Goal: Transaction & Acquisition: Purchase product/service

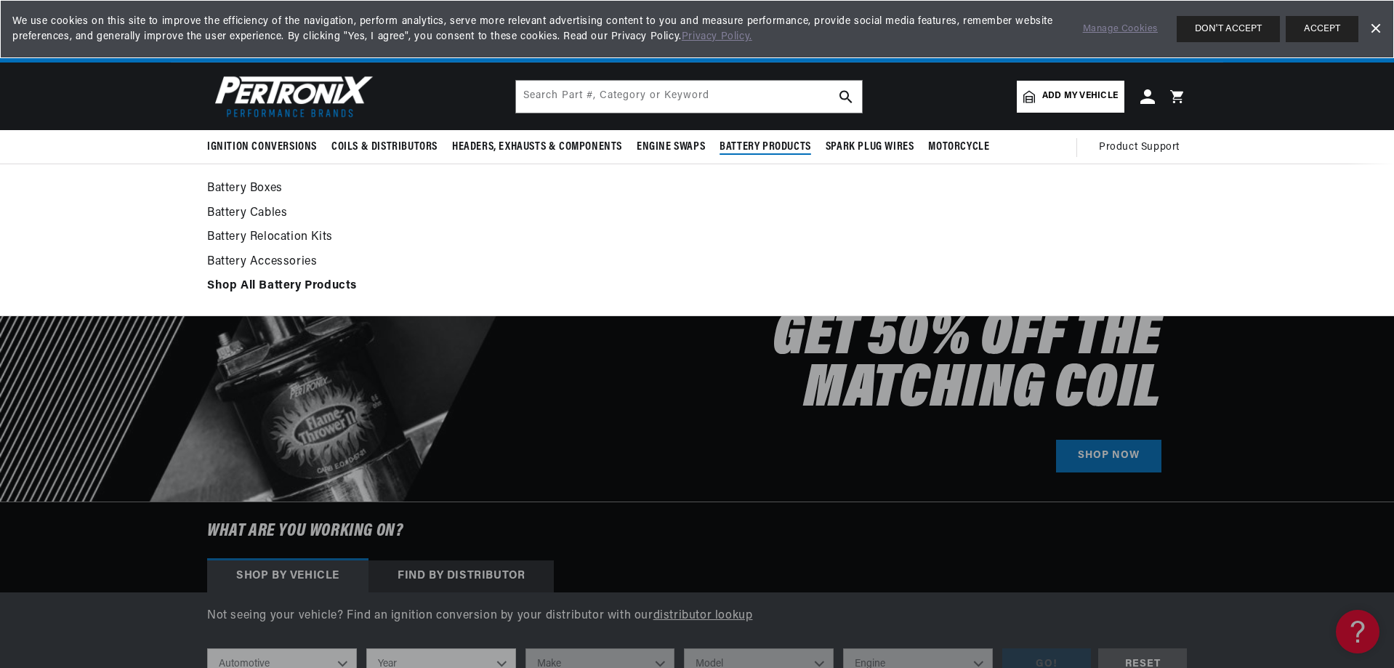
scroll to position [0, 1815]
click at [1377, 234] on div "Battery Boxes Battery Cables" at bounding box center [697, 240] width 1394 height 153
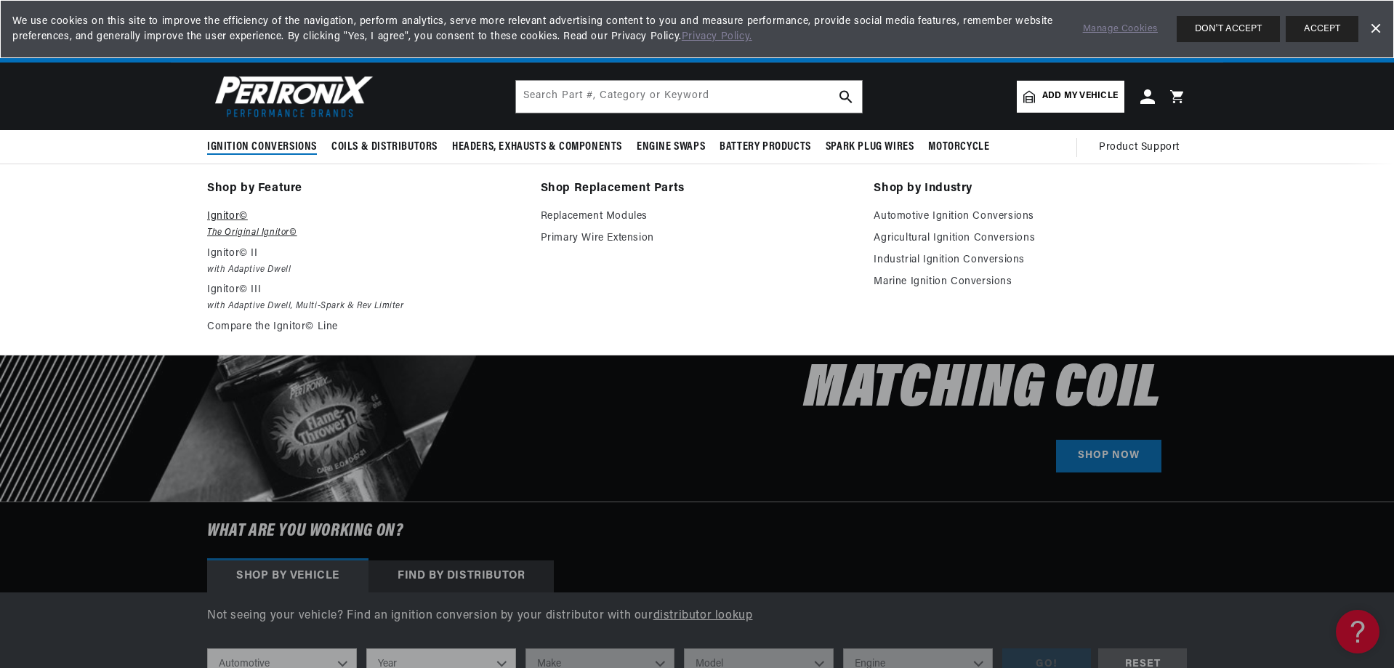
scroll to position [0, 0]
click at [227, 217] on p "Ignitor©" at bounding box center [363, 216] width 313 height 17
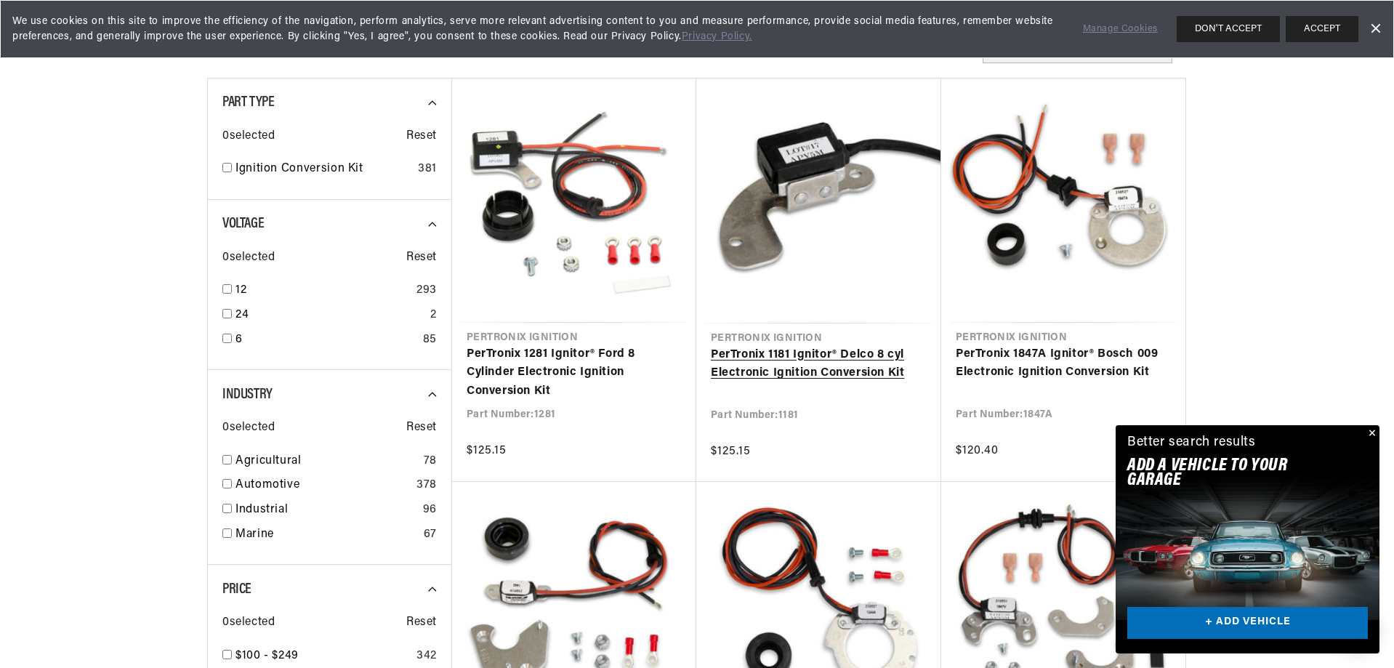
scroll to position [0, 1815]
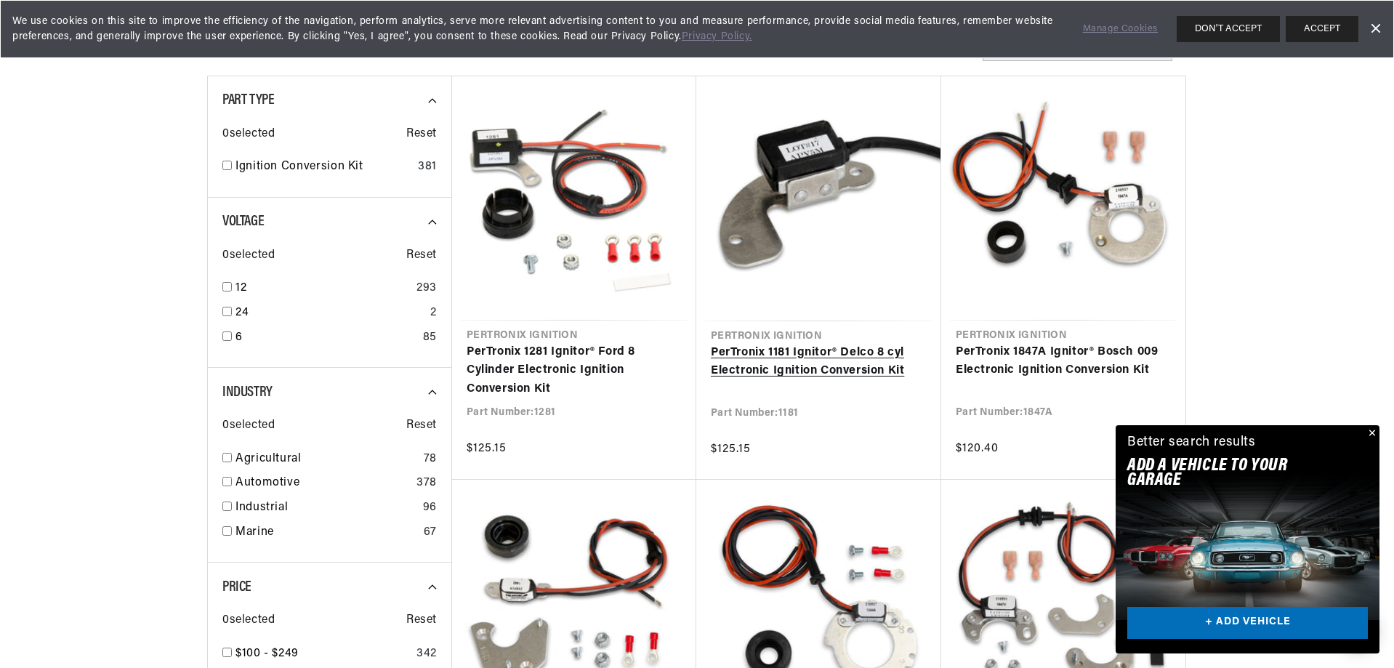
click at [860, 369] on link "PerTronix 1181 Ignitor® Delco 8 cyl Electronic Ignition Conversion Kit" at bounding box center [819, 362] width 216 height 37
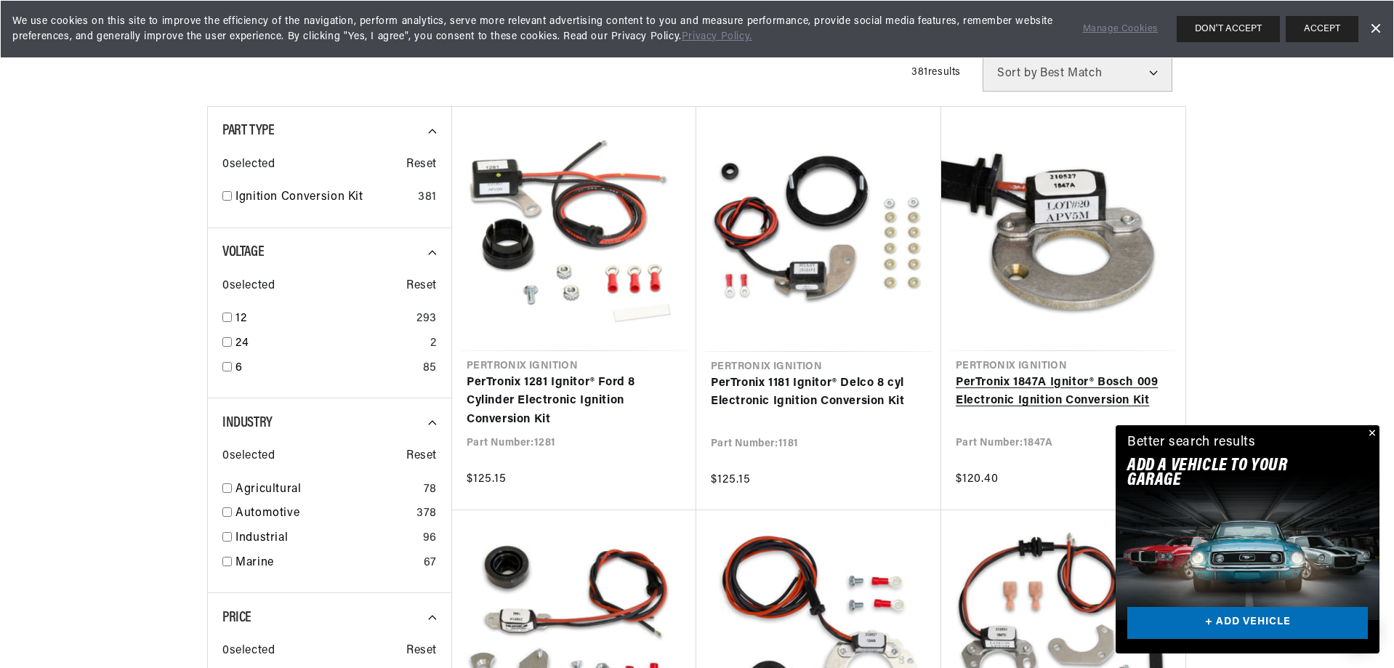
scroll to position [363, 0]
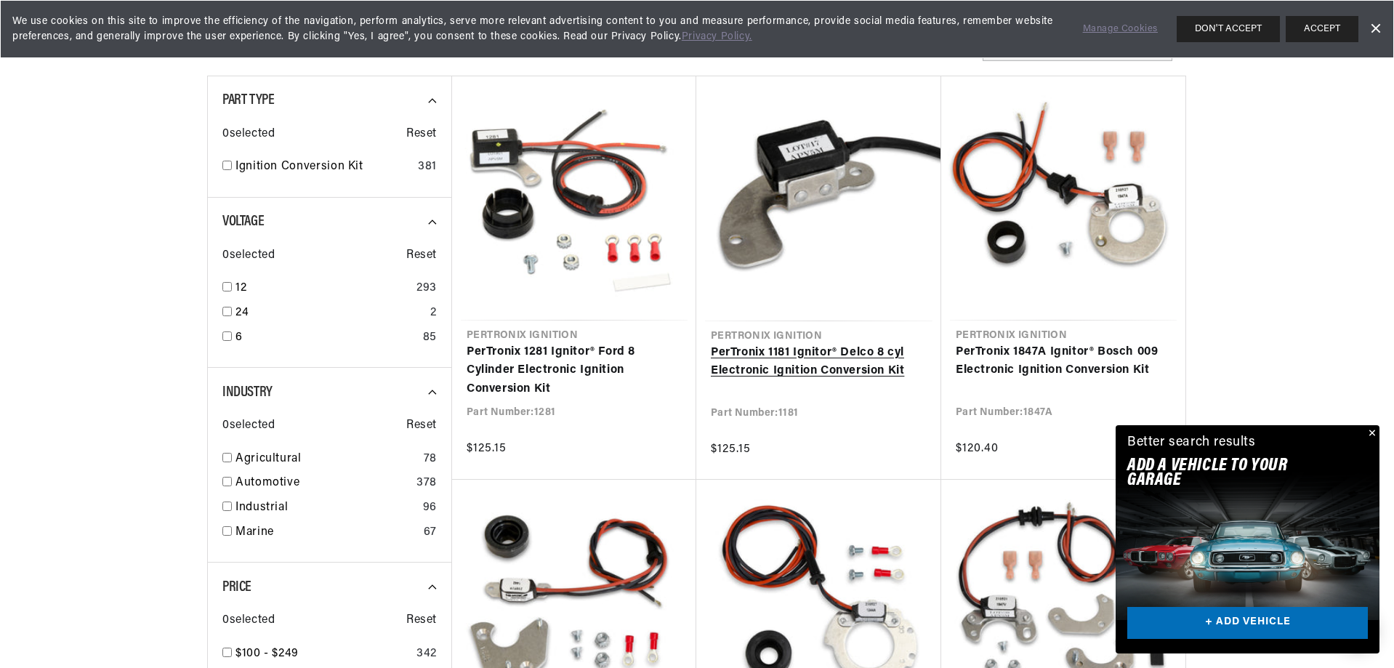
click at [800, 344] on link "PerTronix 1181 Ignitor® Delco 8 cyl Electronic Ignition Conversion Kit" at bounding box center [819, 362] width 216 height 37
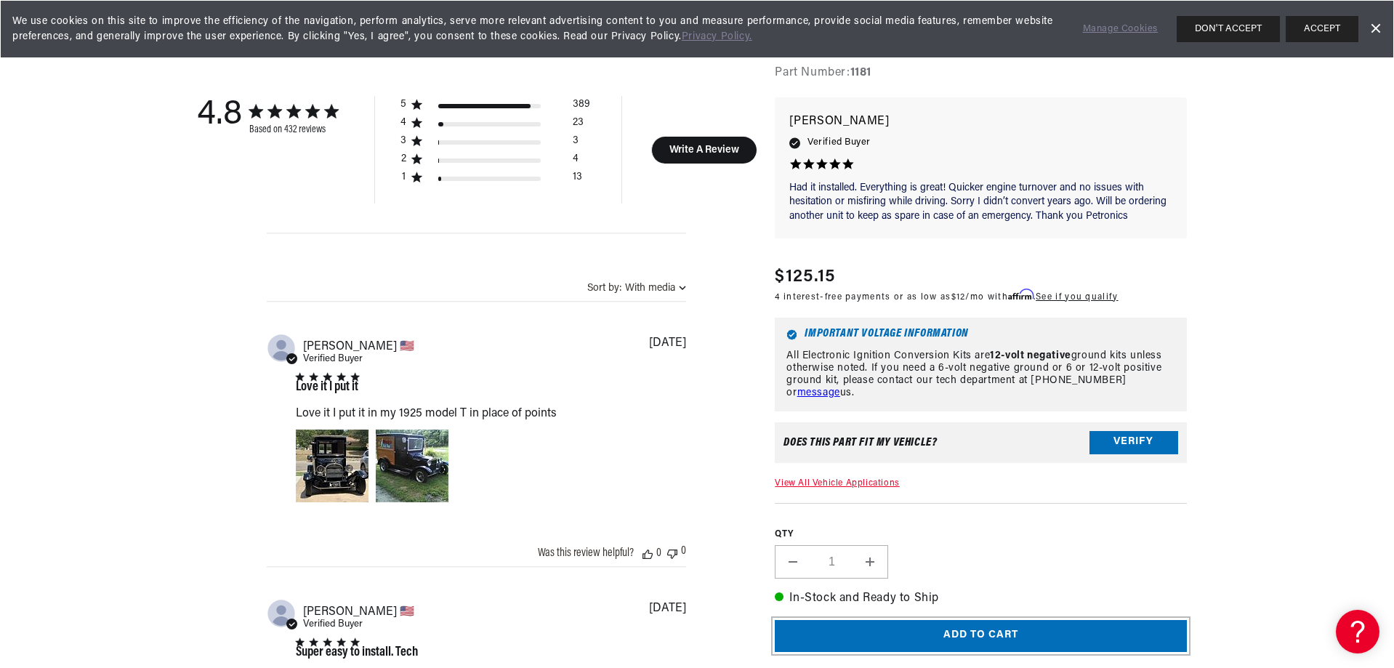
click at [982, 633] on button "Add to cart" at bounding box center [981, 636] width 412 height 33
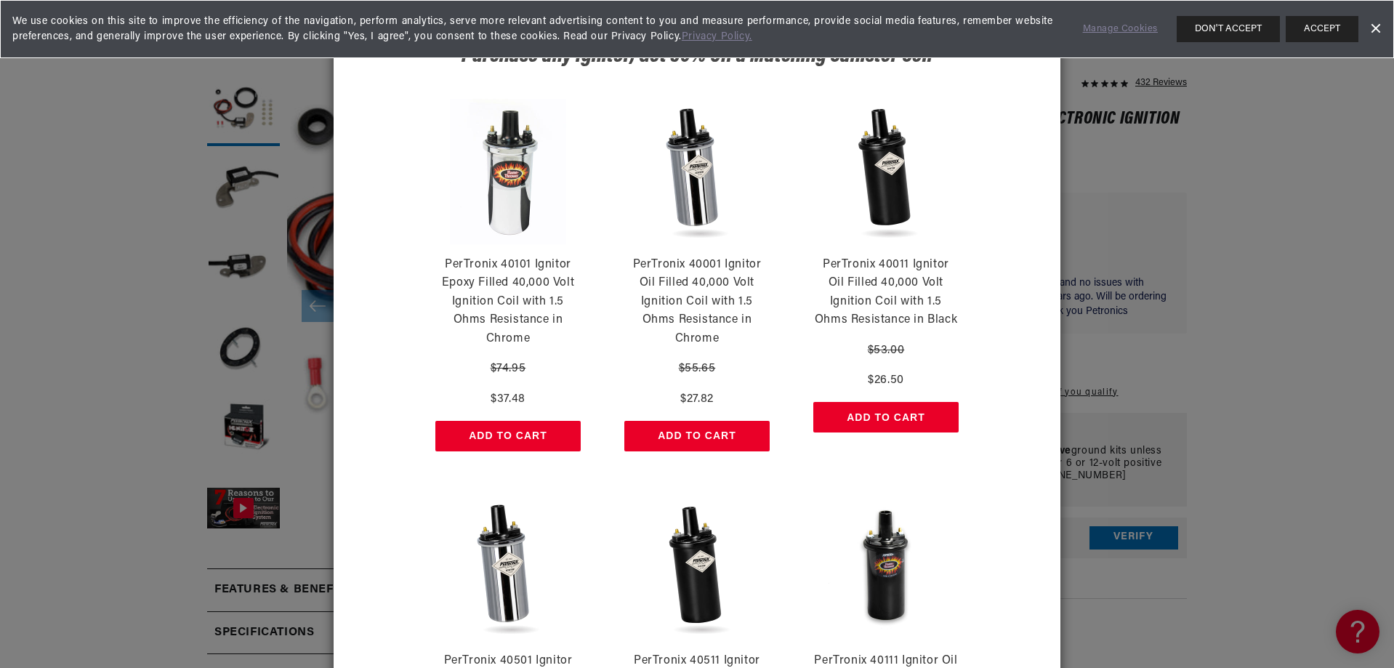
scroll to position [509, 0]
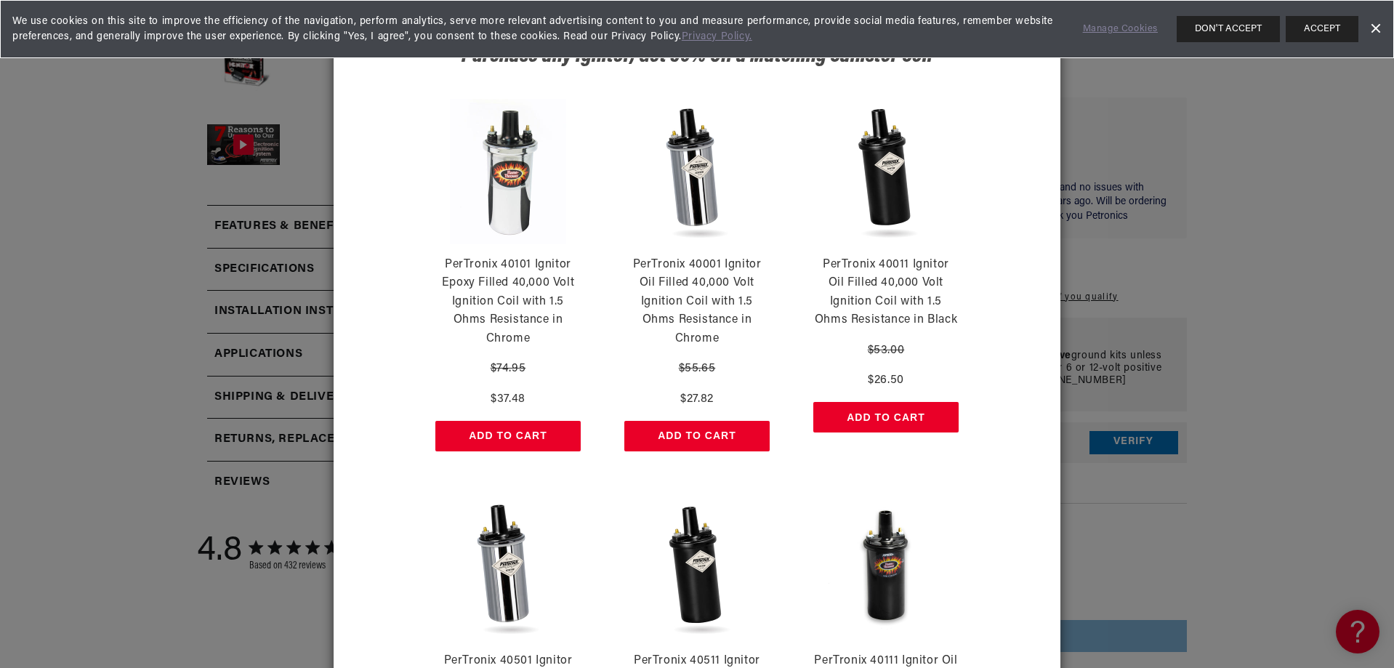
click at [1203, 537] on div "Purchase any Ignitor, Get 50% Off a Matching Canister Coil PerTronix 40101 Igni…" at bounding box center [697, 334] width 1394 height 668
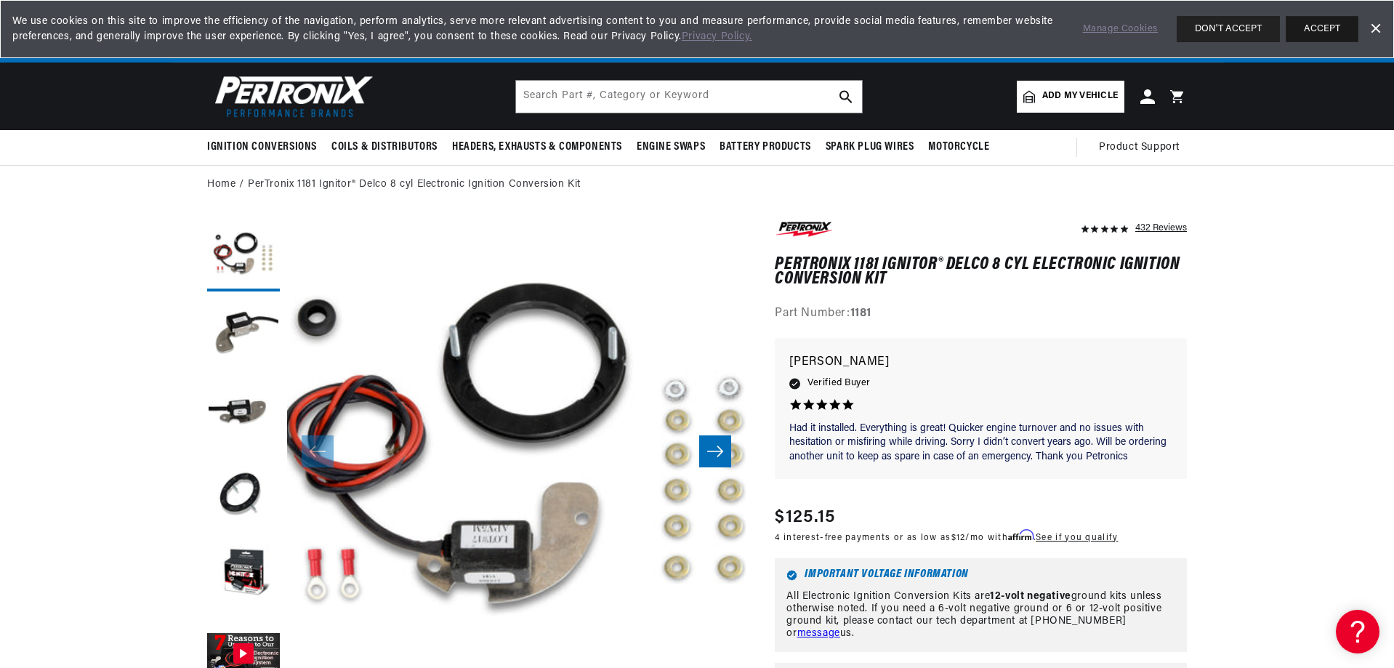
click at [1309, 28] on button "ACCEPT" at bounding box center [1321, 29] width 73 height 26
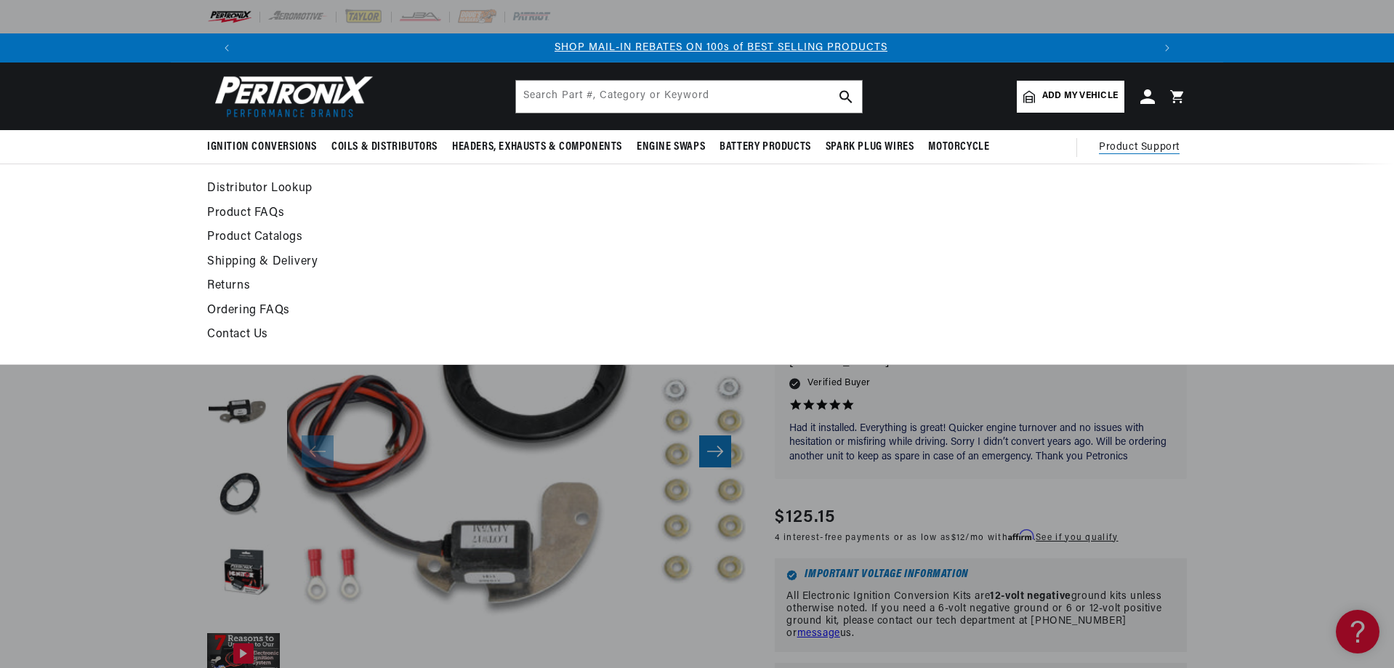
scroll to position [0, 908]
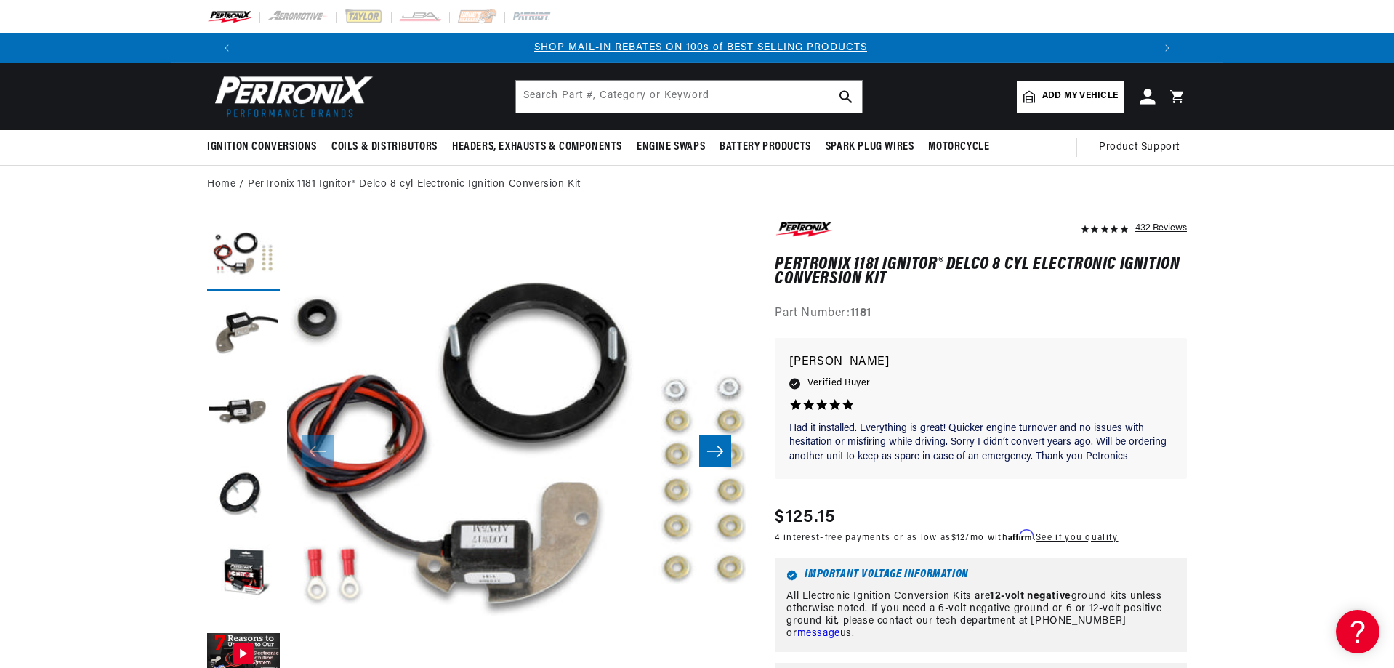
click at [1148, 99] on icon at bounding box center [1146, 96] width 15 height 15
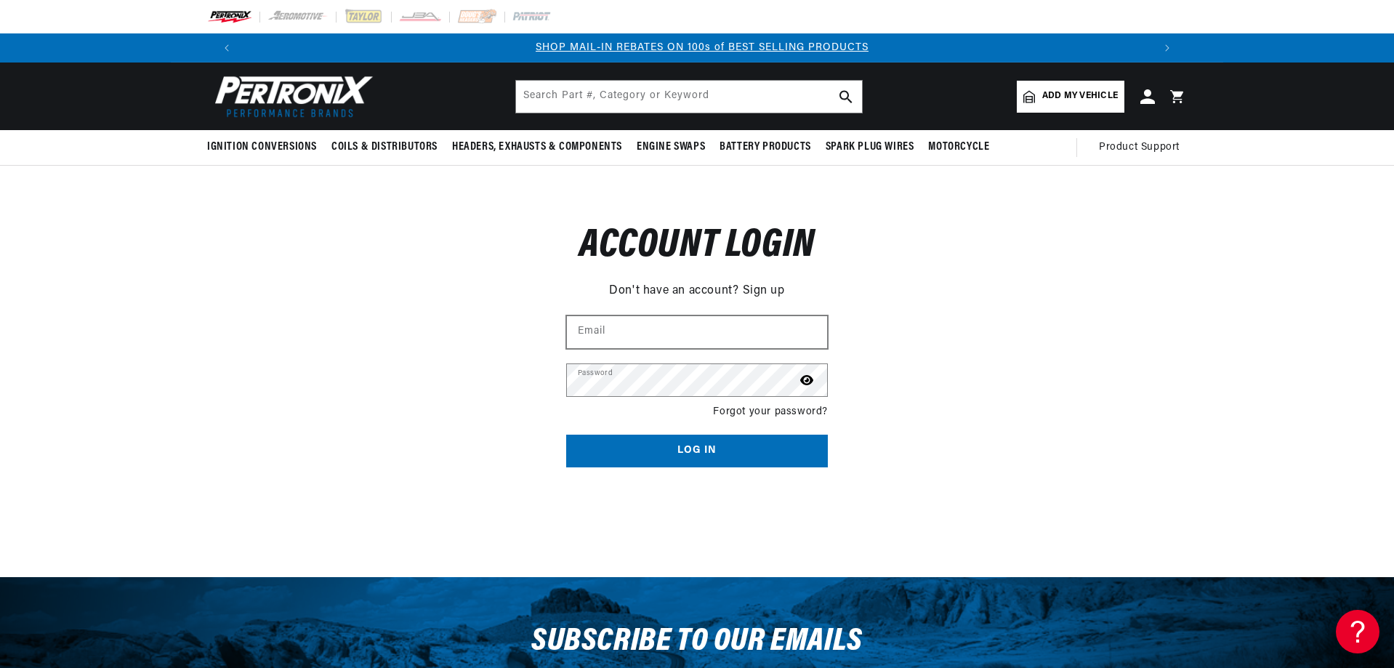
scroll to position [0, 908]
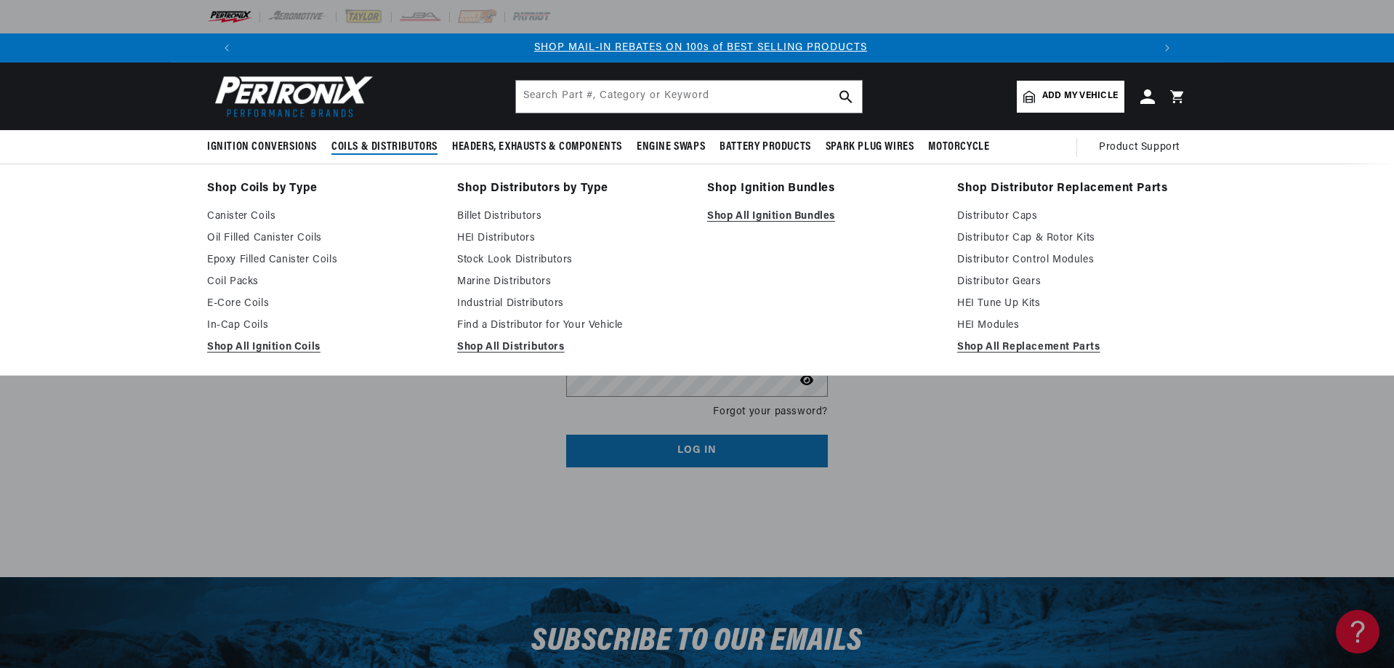
click at [353, 146] on span "Coils & Distributors" at bounding box center [384, 147] width 106 height 15
click at [488, 215] on link "Billet Distributors" at bounding box center [572, 216] width 230 height 17
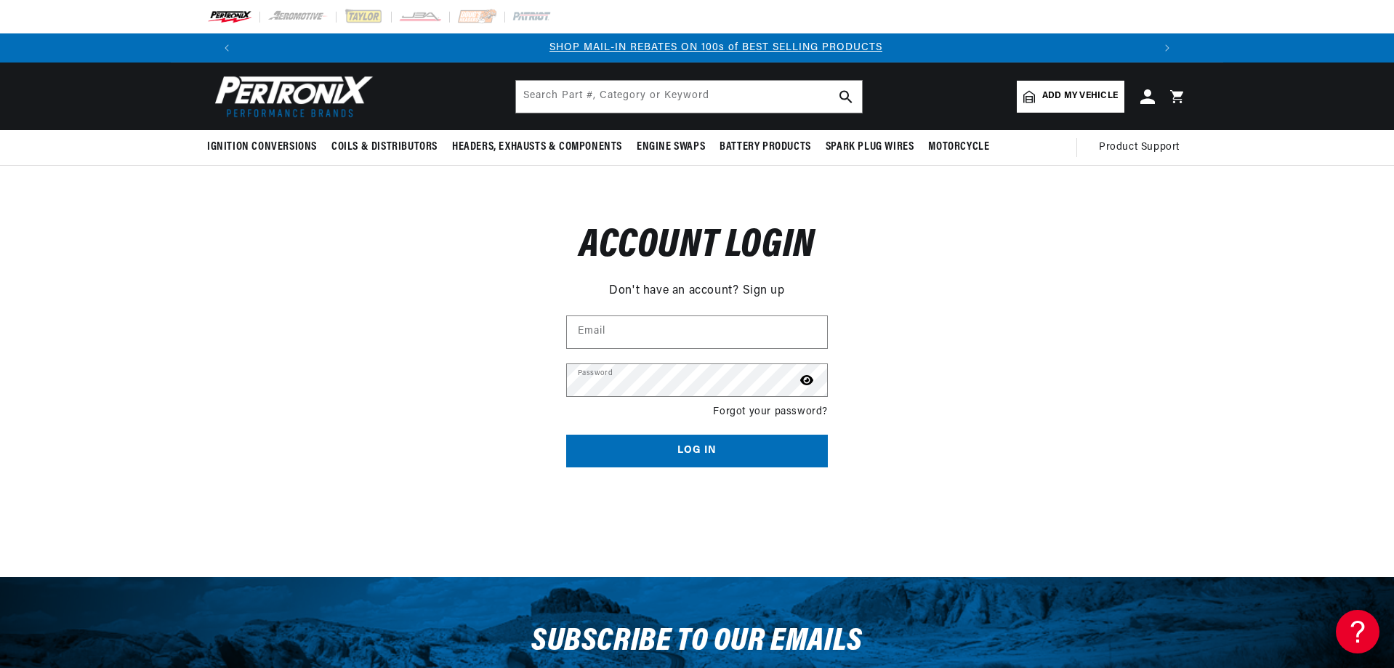
scroll to position [0, 908]
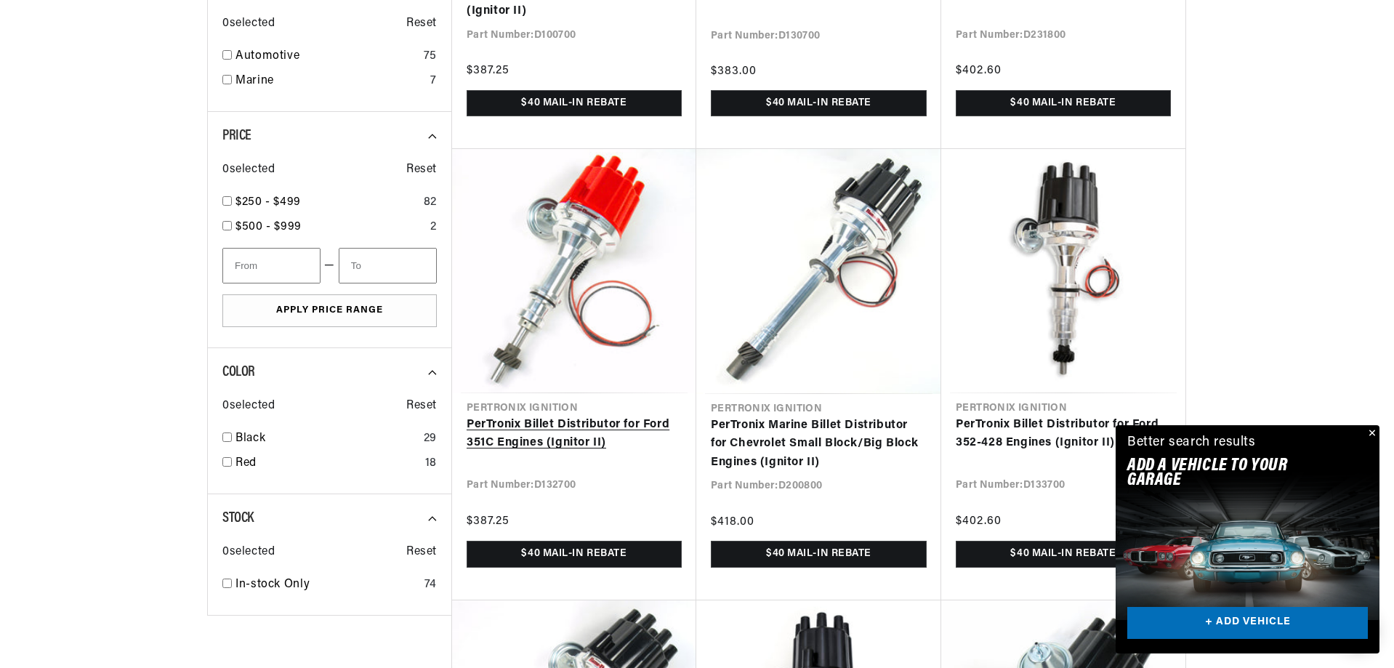
click at [606, 421] on link "PerTronix Billet Distributor for Ford 351C Engines (Ignitor II)" at bounding box center [574, 434] width 215 height 37
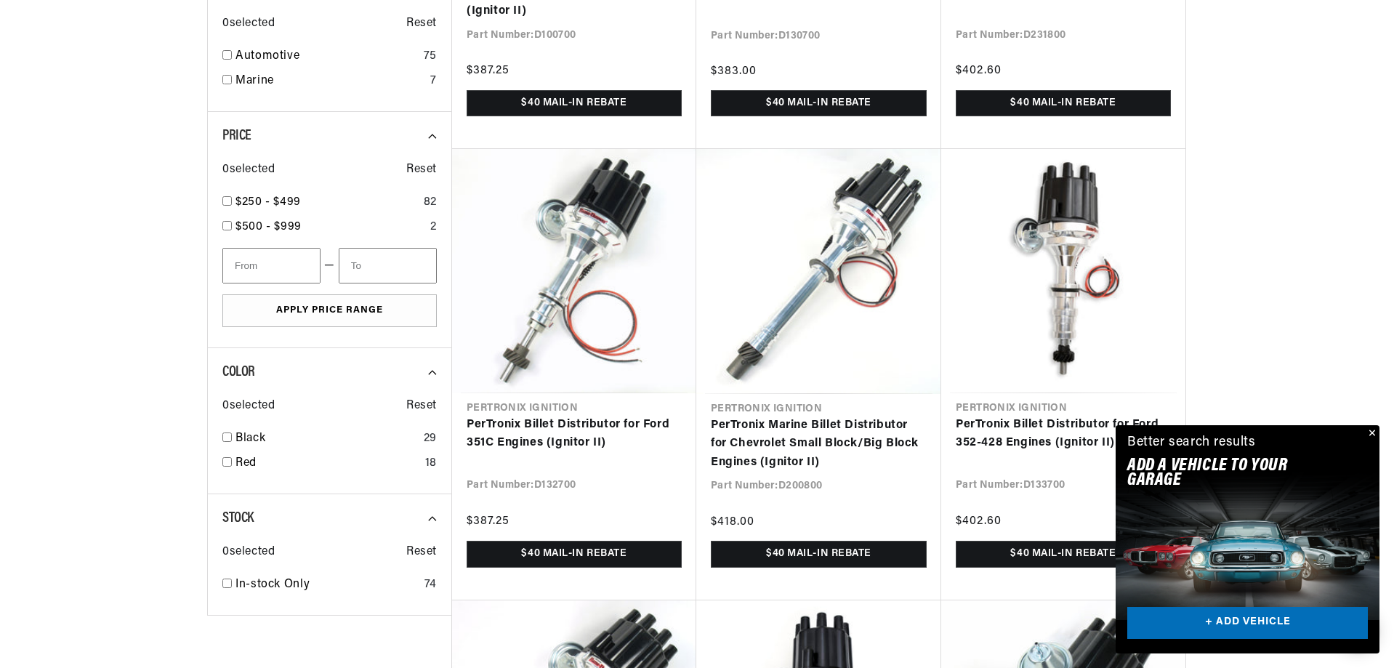
scroll to position [0, 908]
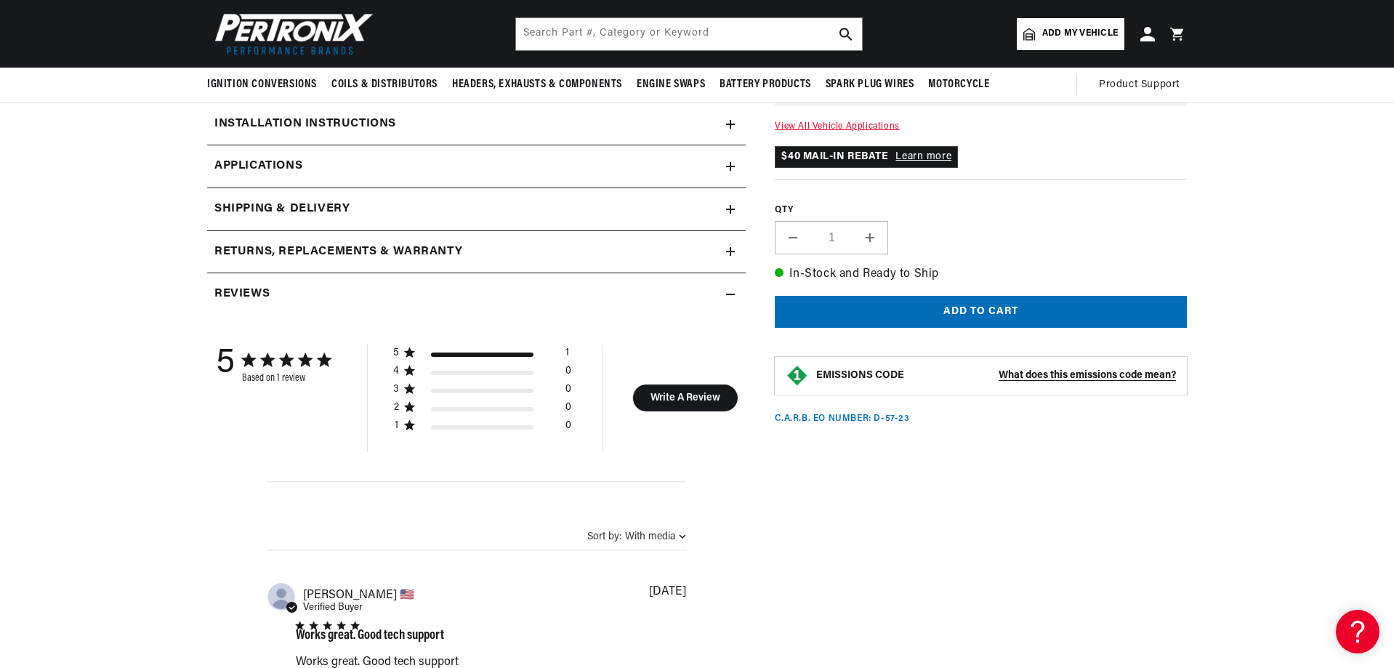
scroll to position [581, 0]
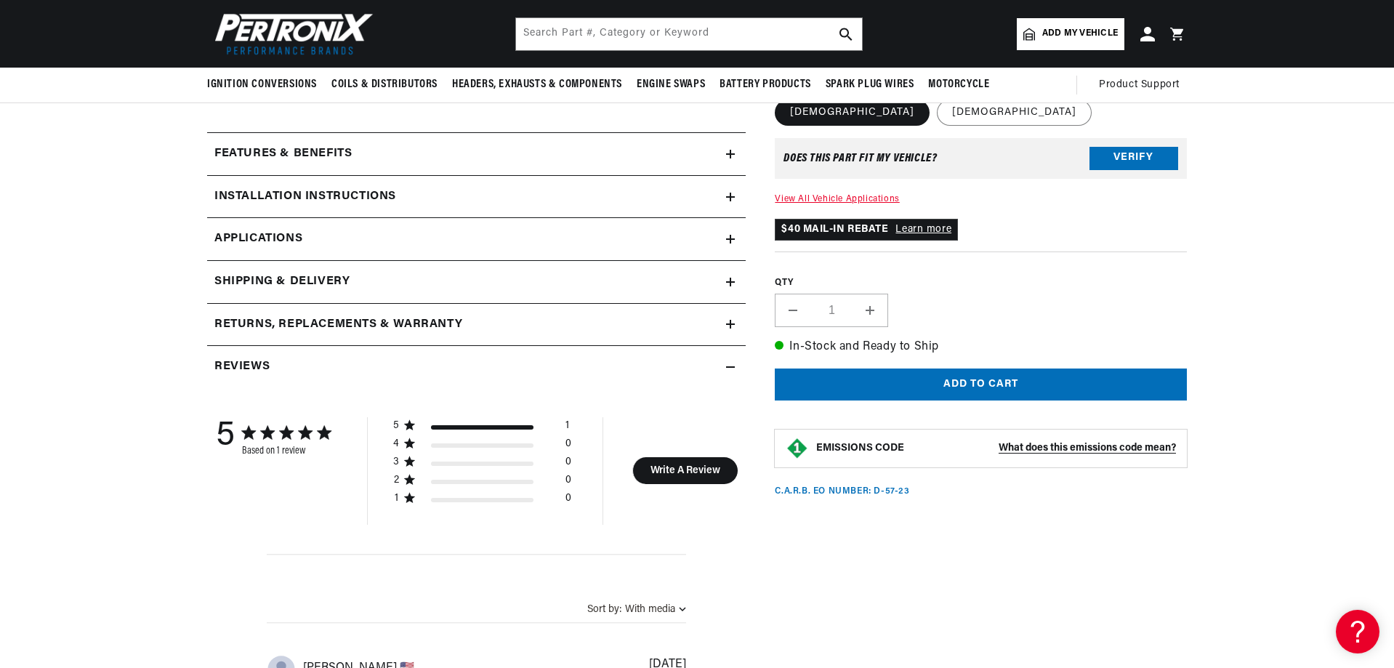
click at [869, 313] on button "Increase quantity for PerTronix Billet Distributor for Ford 351C Engines (Ignit…" at bounding box center [869, 310] width 35 height 33
click at [791, 310] on button "Decrease quantity for PerTronix Billet Distributor for Ford 351C Engines (Ignit…" at bounding box center [792, 310] width 35 height 33
type input "1"
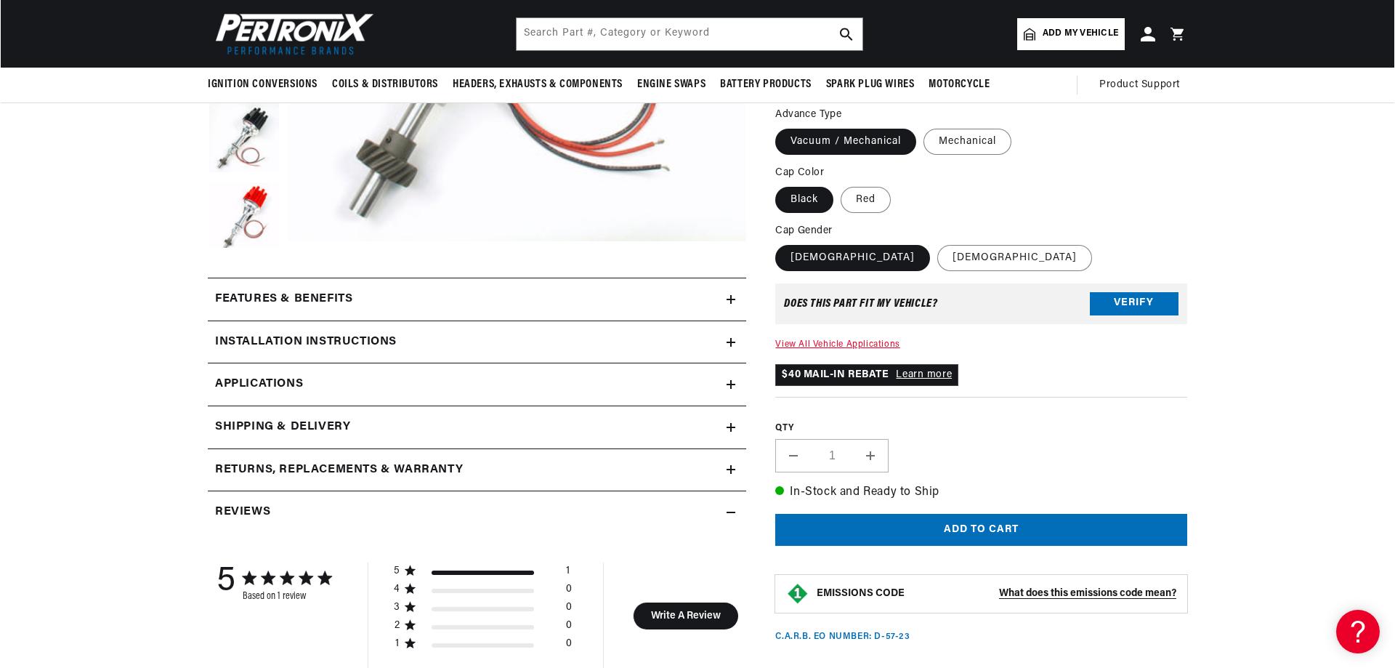
scroll to position [0, 0]
click at [1175, 33] on icon at bounding box center [1176, 34] width 14 height 14
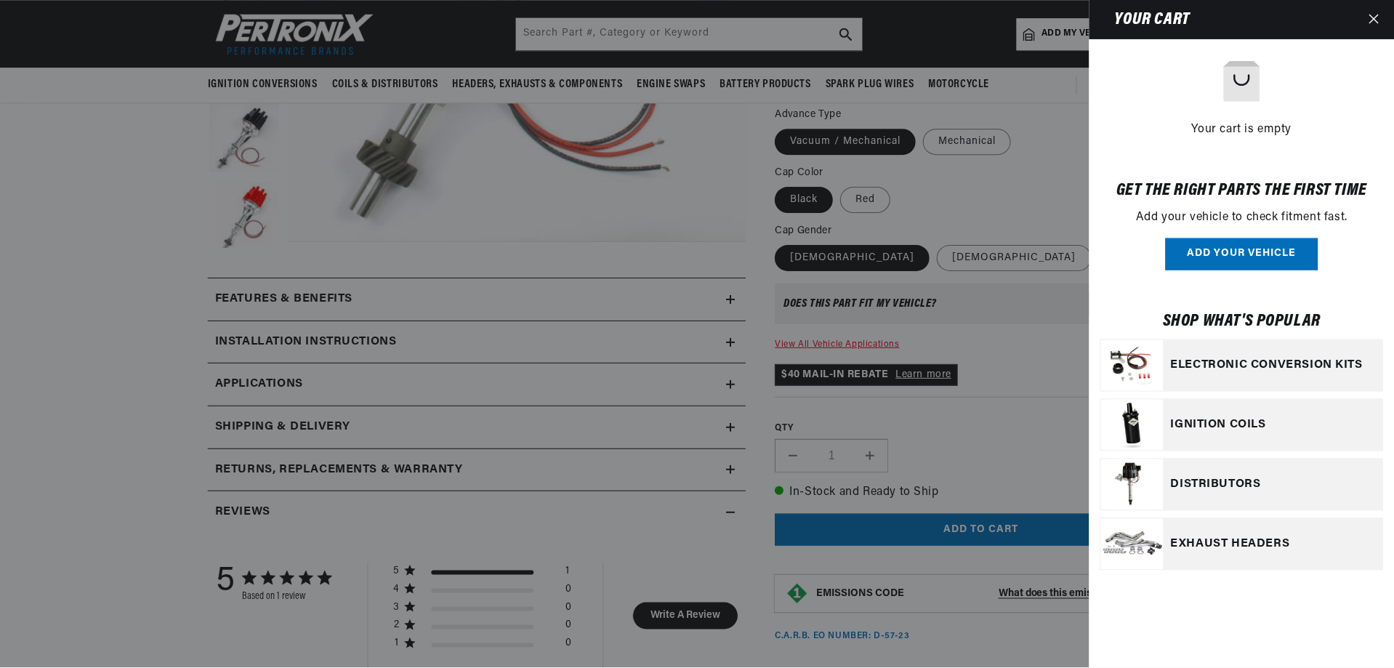
scroll to position [0, 908]
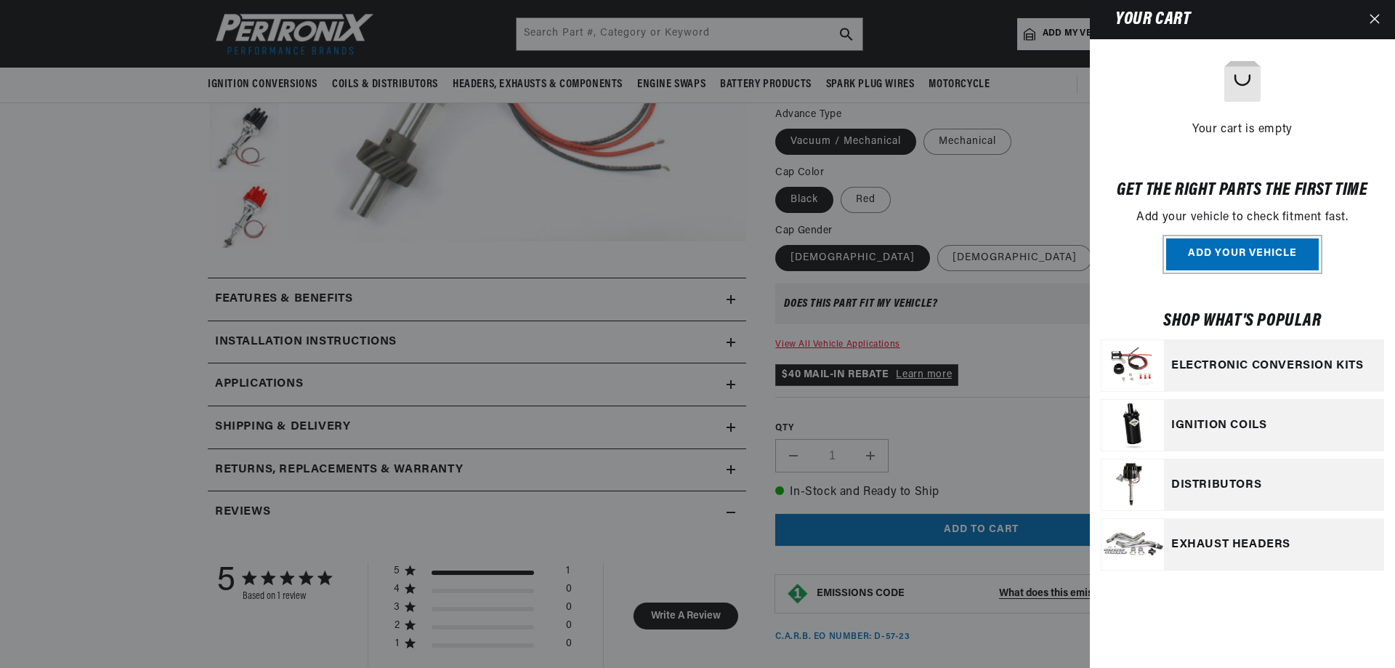
click at [1174, 258] on button "Add your vehicle" at bounding box center [1242, 254] width 153 height 33
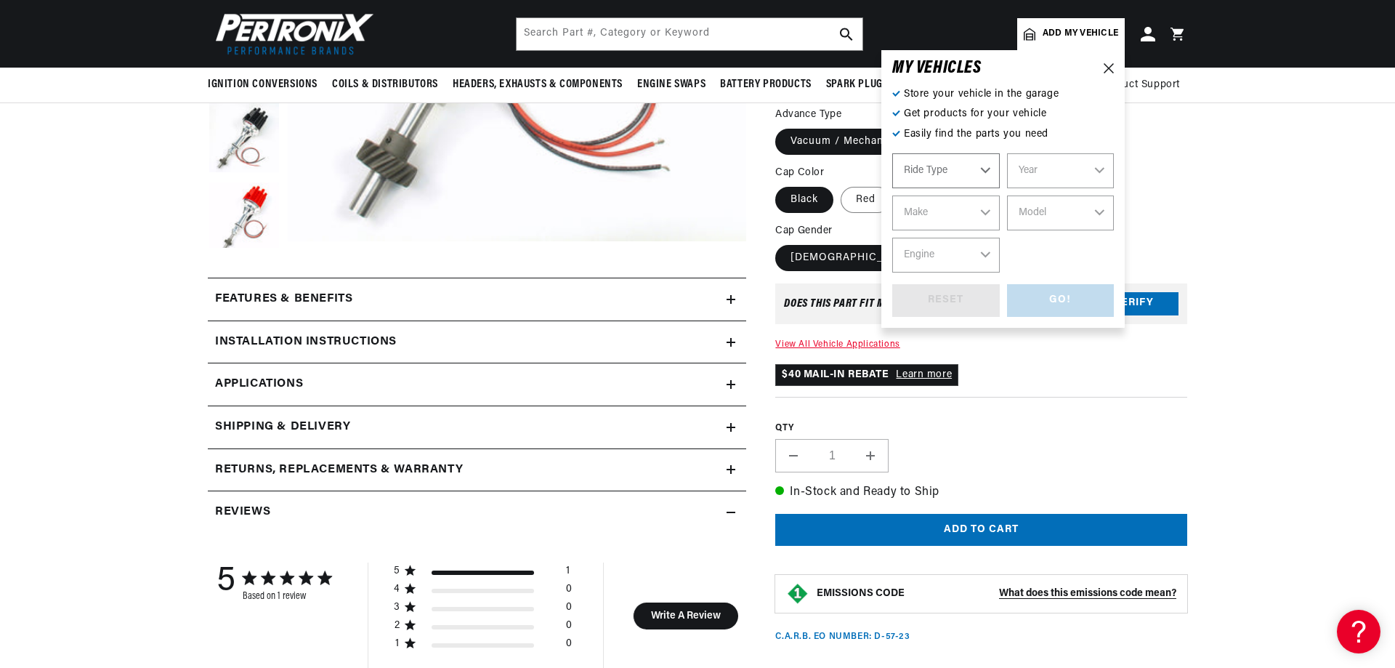
select select "Automotive"
click at [984, 168] on select "Automotive Agricultural Industrial Marine Motorcycle" at bounding box center [946, 170] width 108 height 35
click at [892, 153] on select "Automotive Agricultural Industrial Marine Motorcycle" at bounding box center [946, 170] width 108 height 35
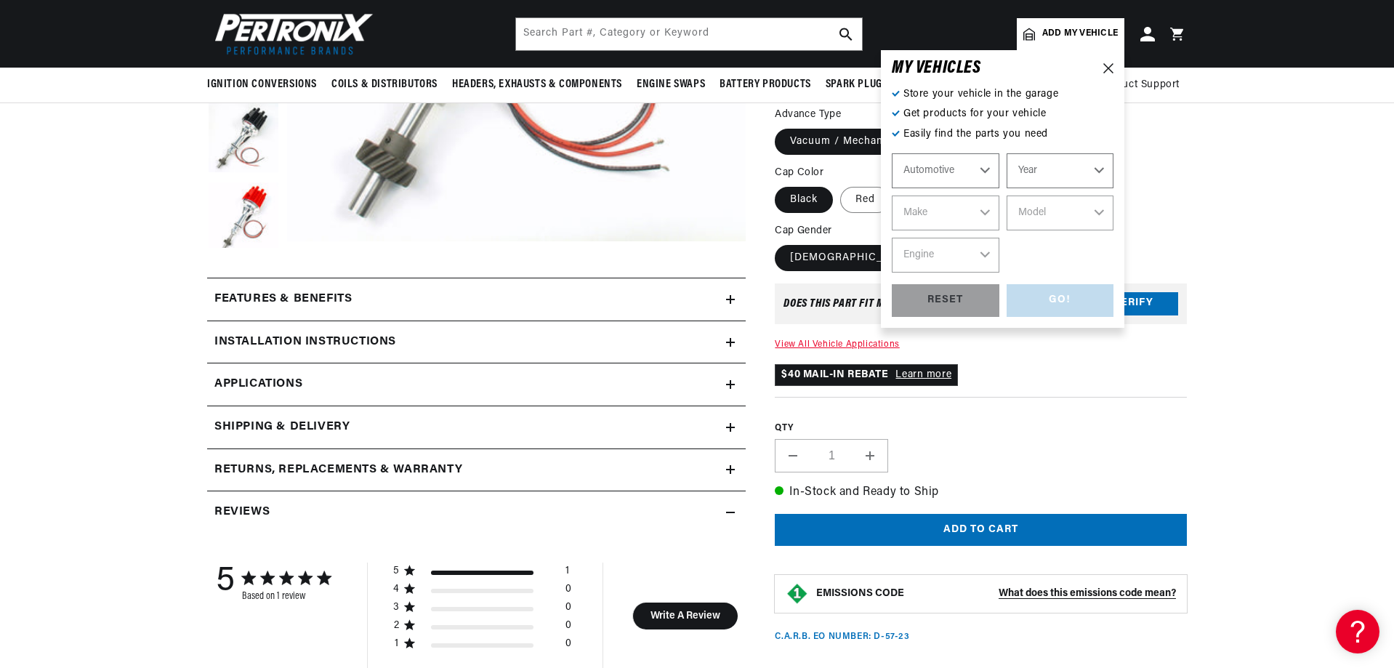
click at [980, 166] on select "Automotive Agricultural Industrial Marine Motorcycle" at bounding box center [946, 170] width 108 height 35
click at [892, 153] on select "Automotive Agricultural Industrial Marine Motorcycle" at bounding box center [946, 170] width 108 height 35
click at [1103, 166] on select "Year 2022 2021 2020 2019 2018 2017 2016 2015 2014 2013 2012 2011 2010 2009 2008…" at bounding box center [1060, 170] width 108 height 35
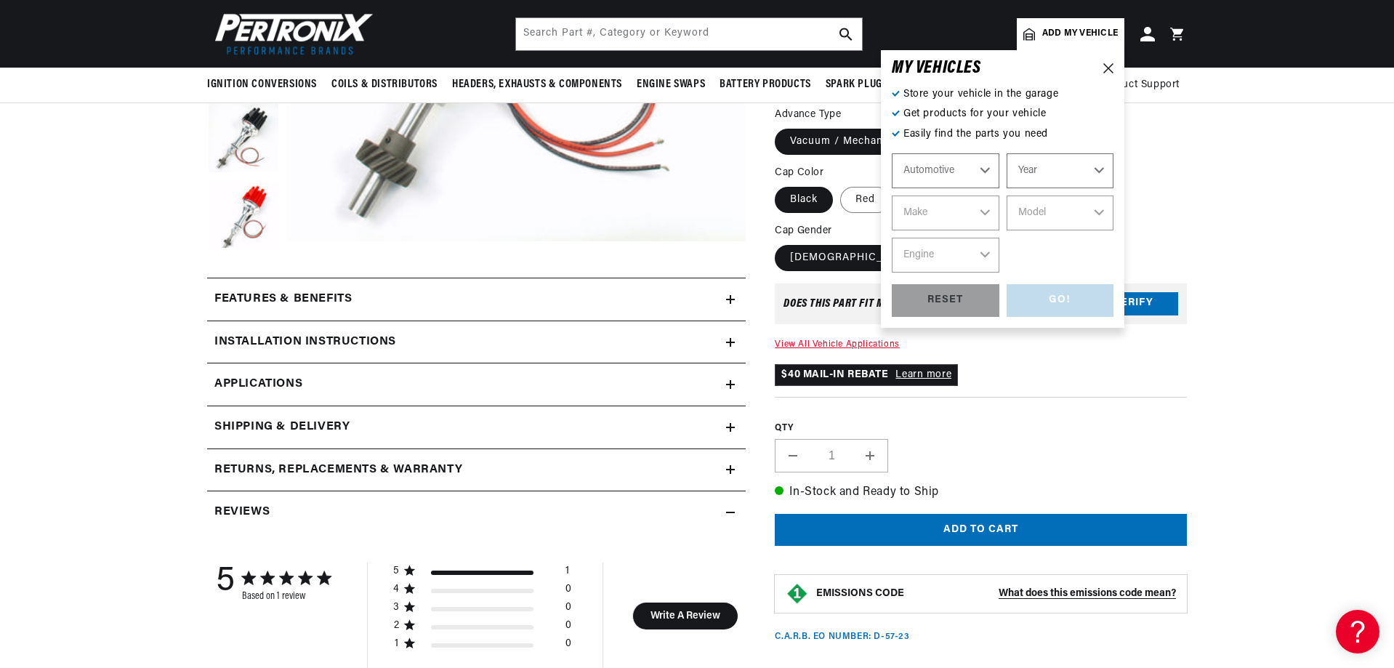
select select "1970"
click at [1006, 153] on select "Year 2022 2021 2020 2019 2018 2017 2016 2015 2014 2013 2012 2011 2010 2009 2008…" at bounding box center [1060, 170] width 108 height 35
select select "1970"
click at [980, 213] on select "Make Alfa Romeo American Motors Aston Martin Audi Austin Austin Healey Avanti B…" at bounding box center [946, 212] width 108 height 35
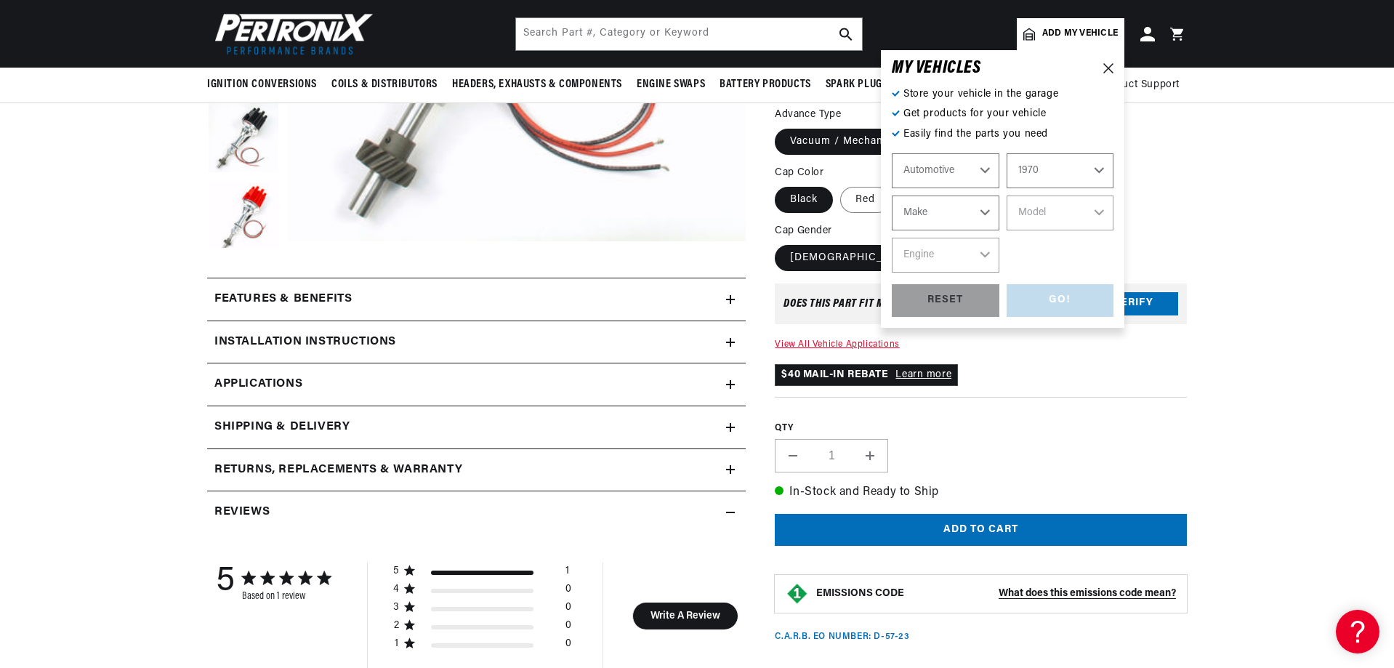
select select "Ford"
click at [892, 195] on select "Make Alfa Romeo American Motors Aston Martin Audi Austin Austin Healey Avanti B…" at bounding box center [946, 212] width 108 height 35
select select "Ford"
click at [1097, 211] on select "Model Bronco Country Sedan Country Squire Custom Custom 500 E-100 Econoline E-2…" at bounding box center [1060, 212] width 108 height 35
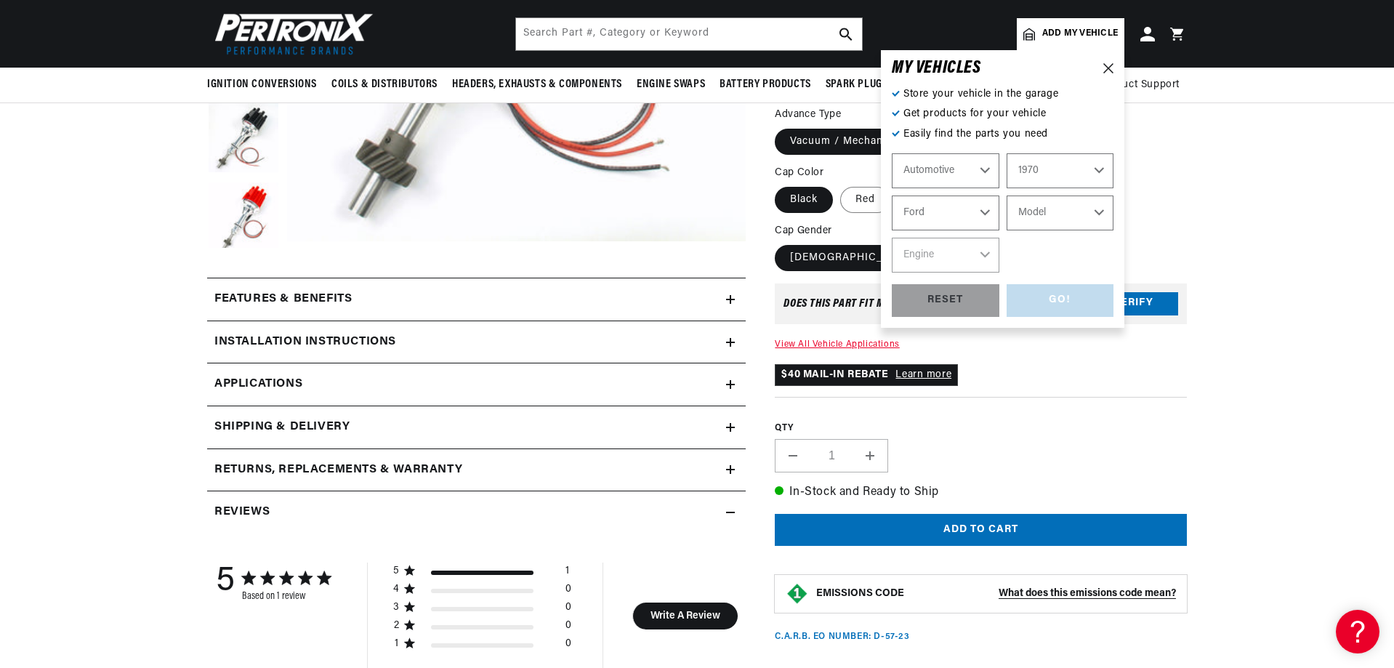
scroll to position [0, 0]
select select "Mustang"
click at [1006, 195] on select "Model Bronco Country Sedan Country Squire Custom Custom 500 E-100 Econoline E-2…" at bounding box center [1060, 212] width 108 height 35
select select "Mustang"
click at [981, 249] on select "Engine 4.3L 200cid / 3.3L 250cid / 4.1L 289cid / 4.7L 302cid / 5.0L 351cid / 5.…" at bounding box center [946, 255] width 108 height 35
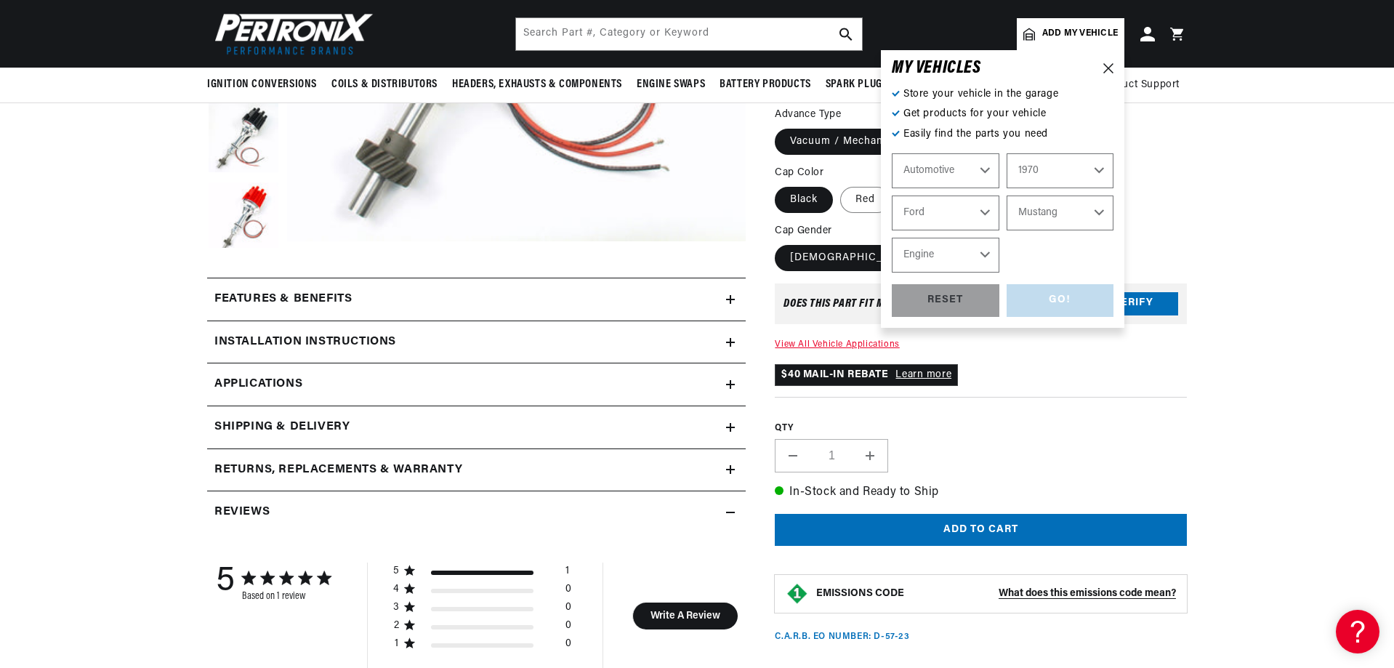
scroll to position [0, 908]
select select "351cid-5.8L"
click at [892, 238] on select "Engine 4.3L 200cid / 3.3L 250cid / 4.1L 289cid / 4.7L 302cid / 5.0L 351cid / 5.…" at bounding box center [946, 255] width 108 height 35
select select "351cid-5.8L"
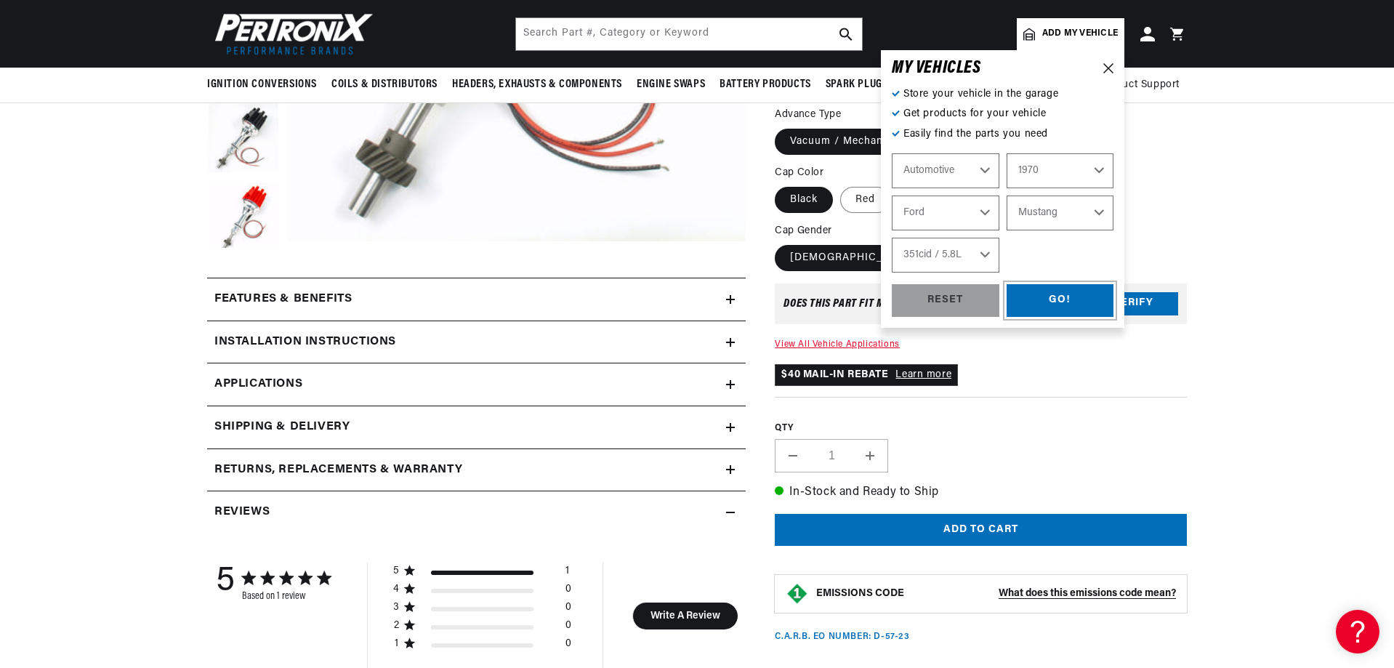
click at [1047, 301] on div "GO!" at bounding box center [1060, 300] width 108 height 33
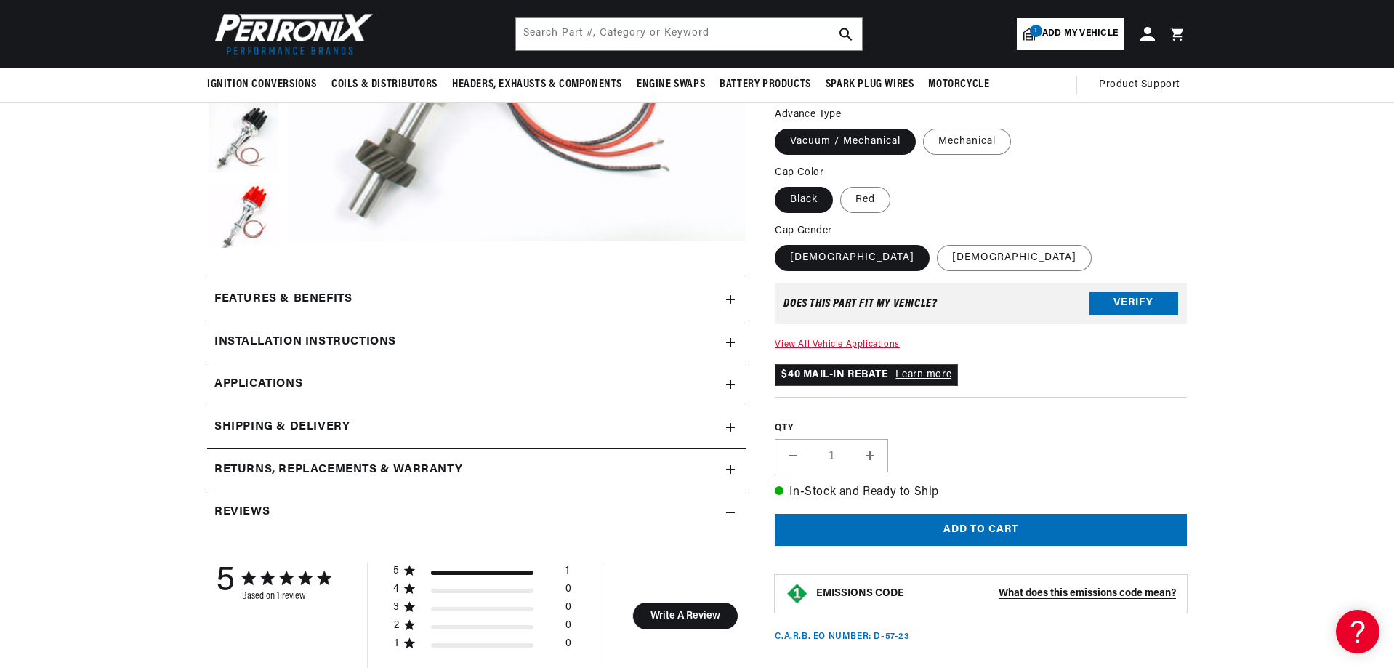
scroll to position [0, 0]
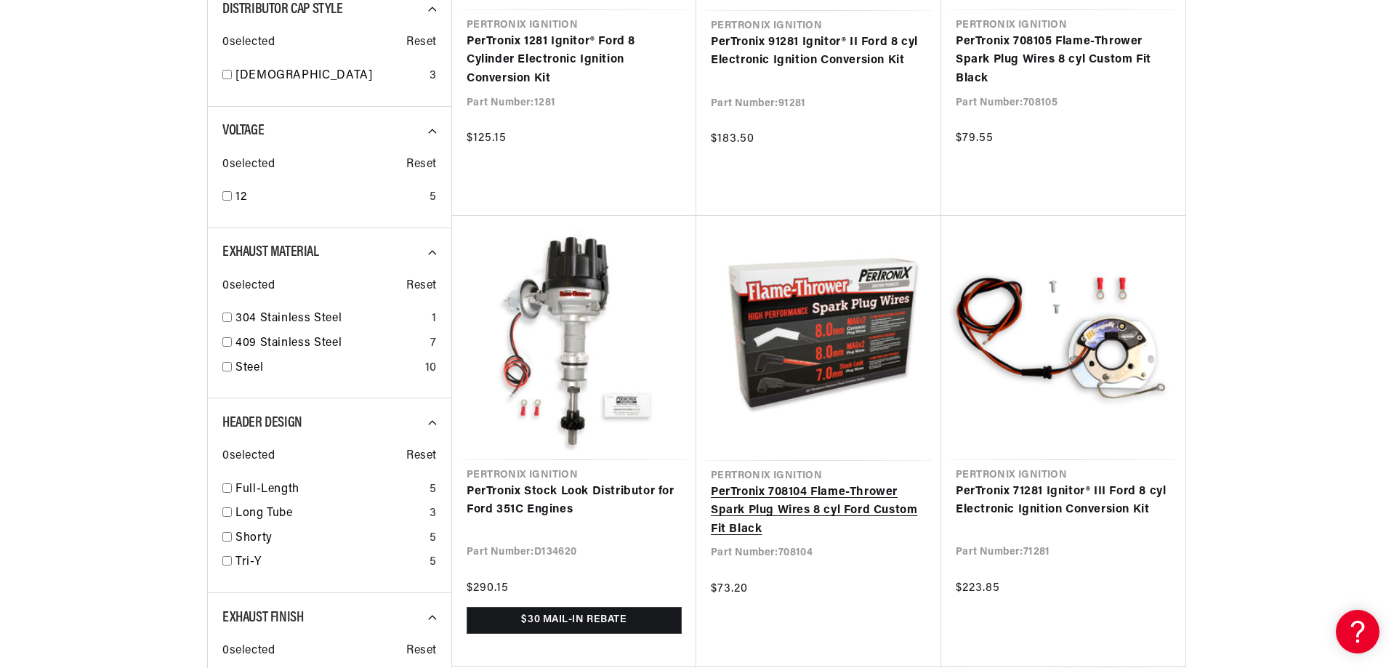
scroll to position [581, 0]
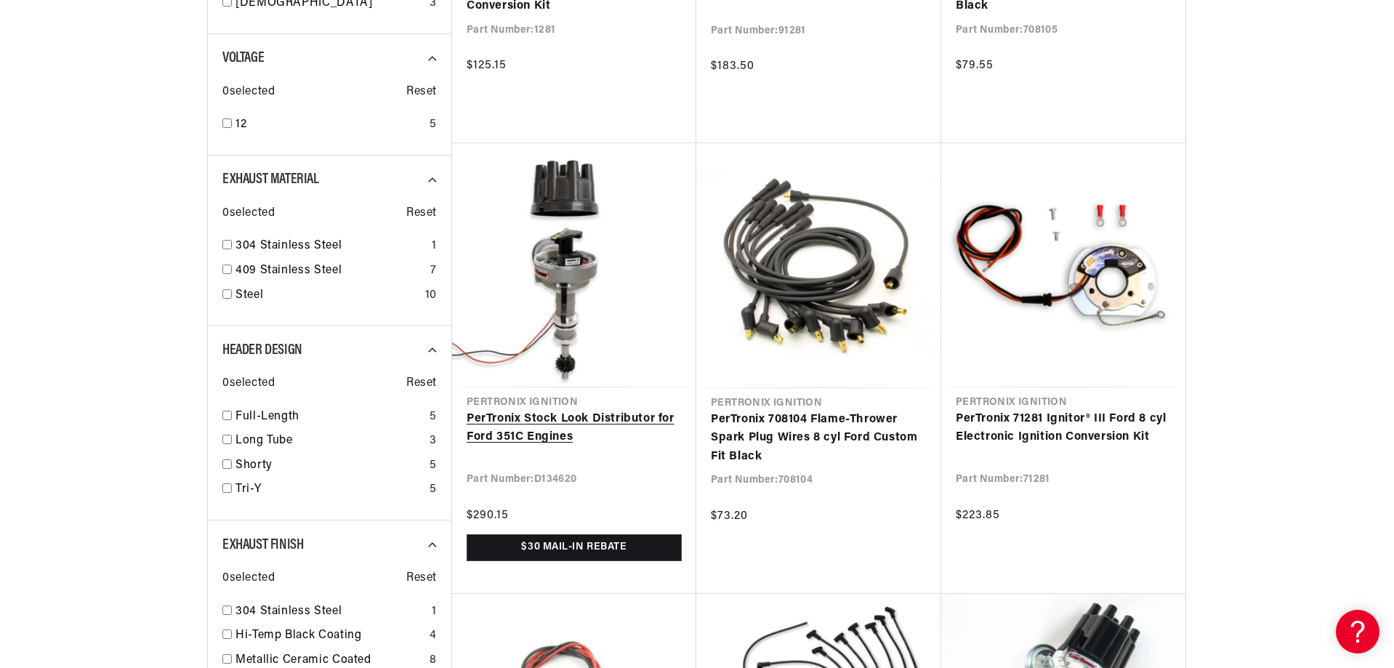
click at [589, 416] on link "PerTronix Stock Look Distributor for Ford 351C Engines" at bounding box center [574, 428] width 215 height 37
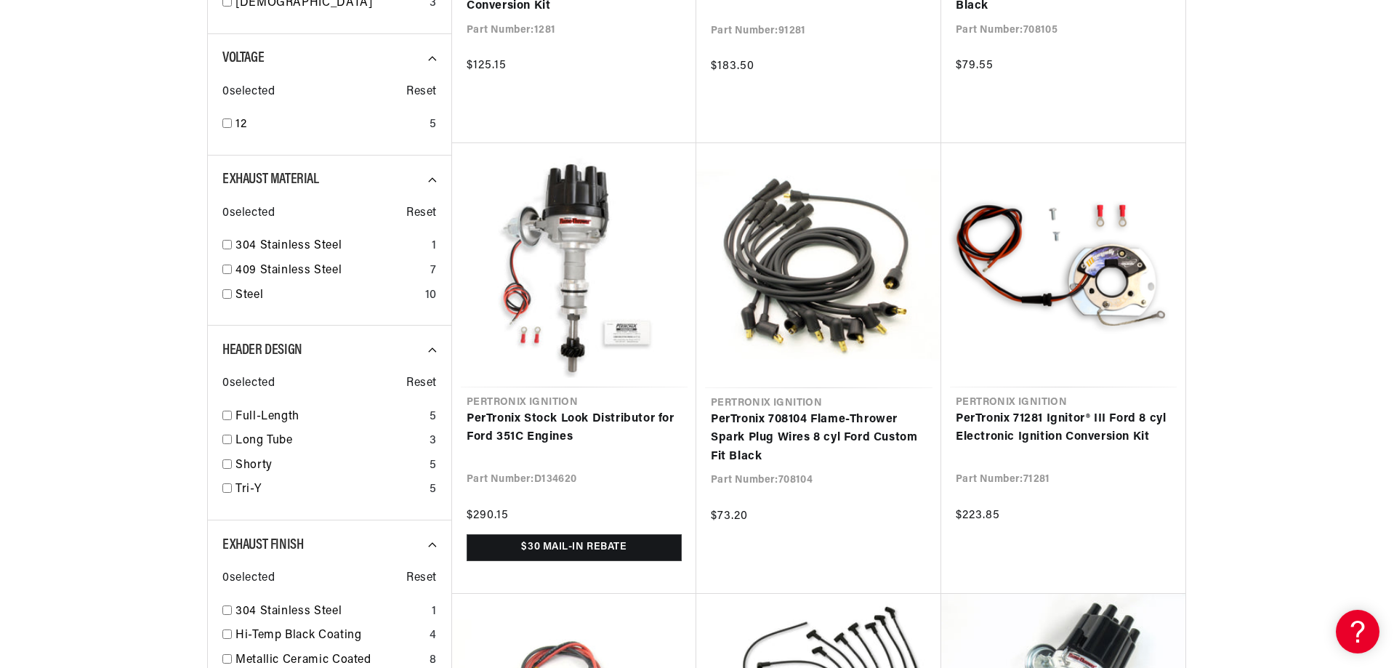
scroll to position [0, 0]
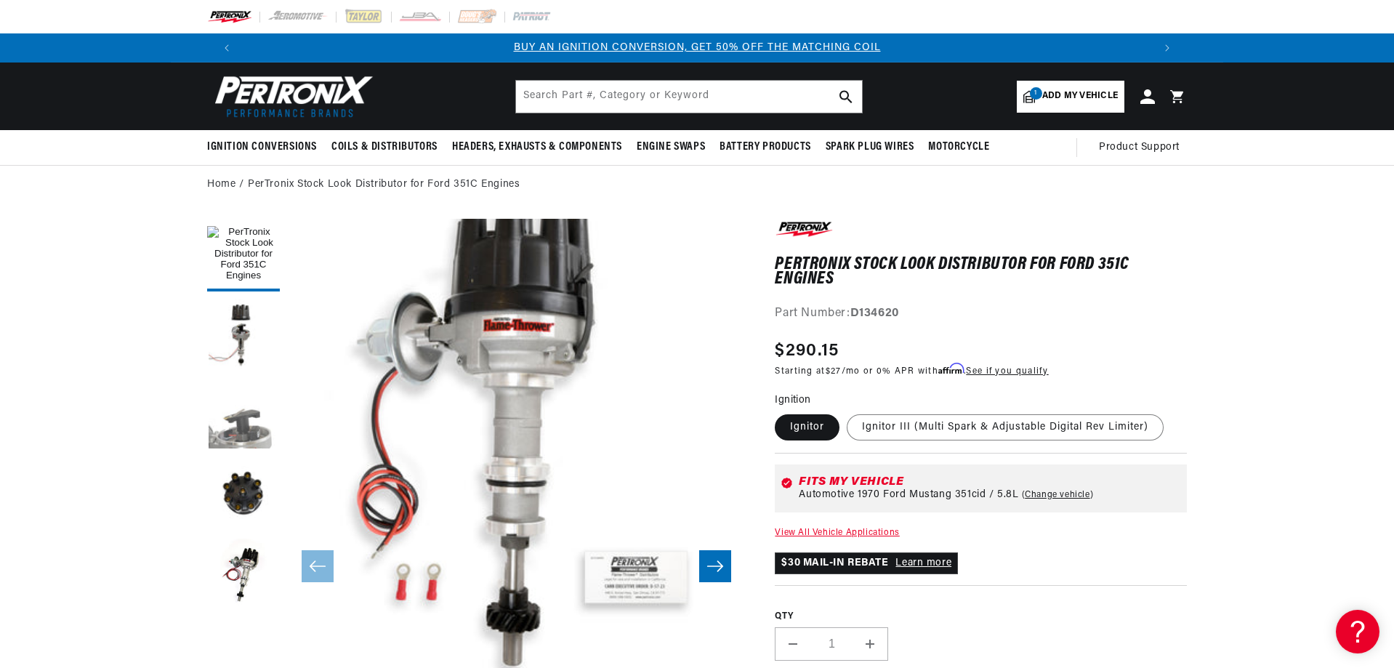
click at [249, 423] on button "Load image 3 in gallery view" at bounding box center [243, 415] width 73 height 73
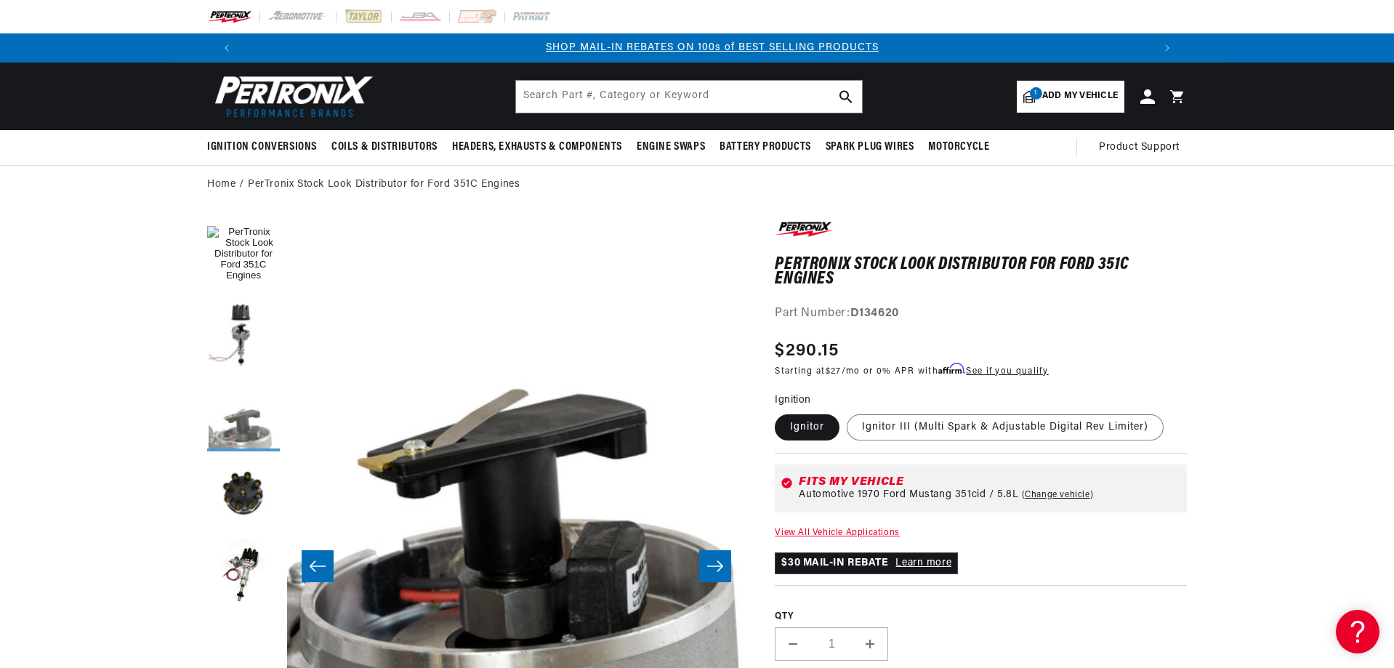
scroll to position [0, 908]
click at [243, 333] on button "Load image 2 in gallery view" at bounding box center [243, 335] width 73 height 73
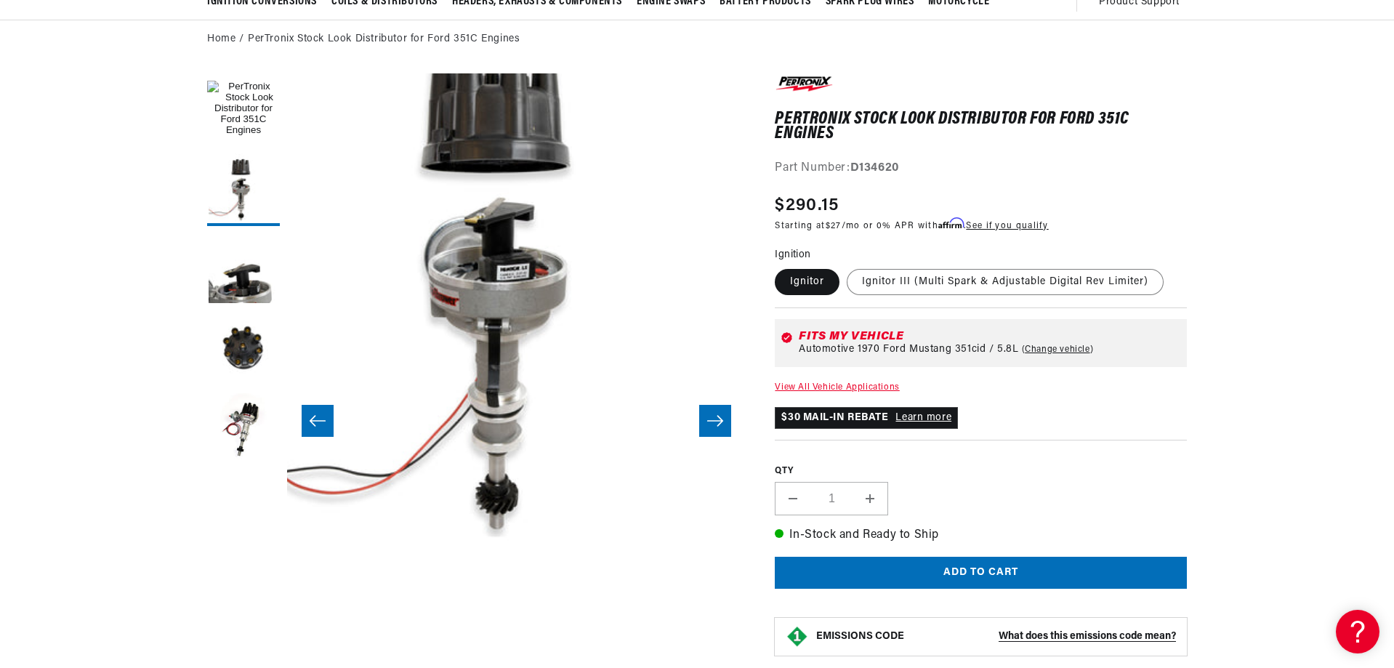
scroll to position [0, 1815]
click at [974, 571] on button "Add to cart" at bounding box center [981, 573] width 412 height 33
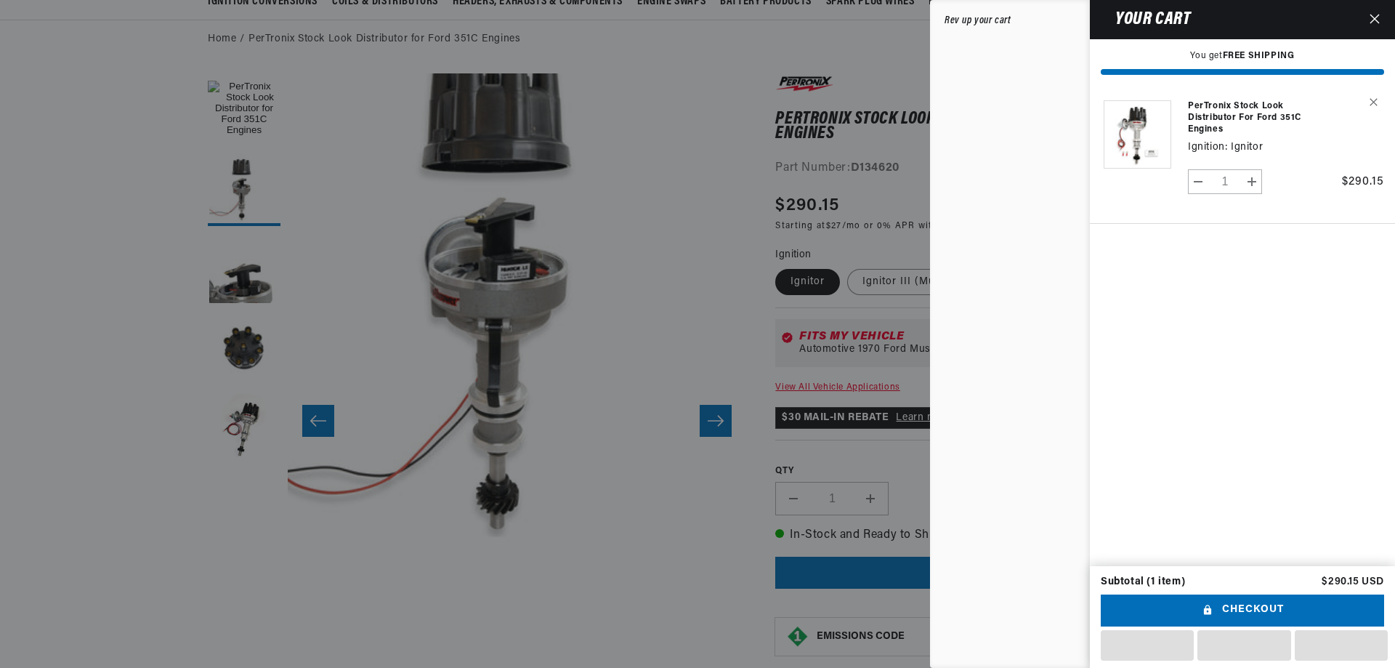
scroll to position [0, 0]
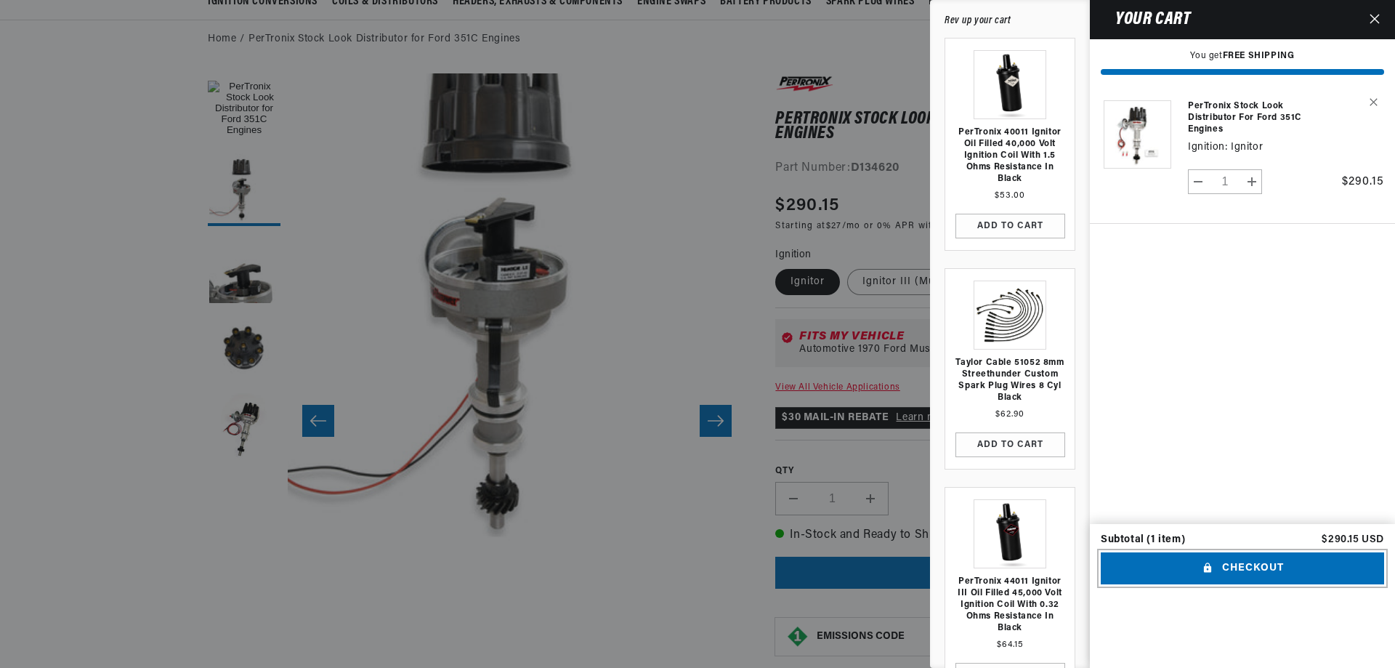
click at [1229, 585] on button "Checkout" at bounding box center [1242, 568] width 283 height 33
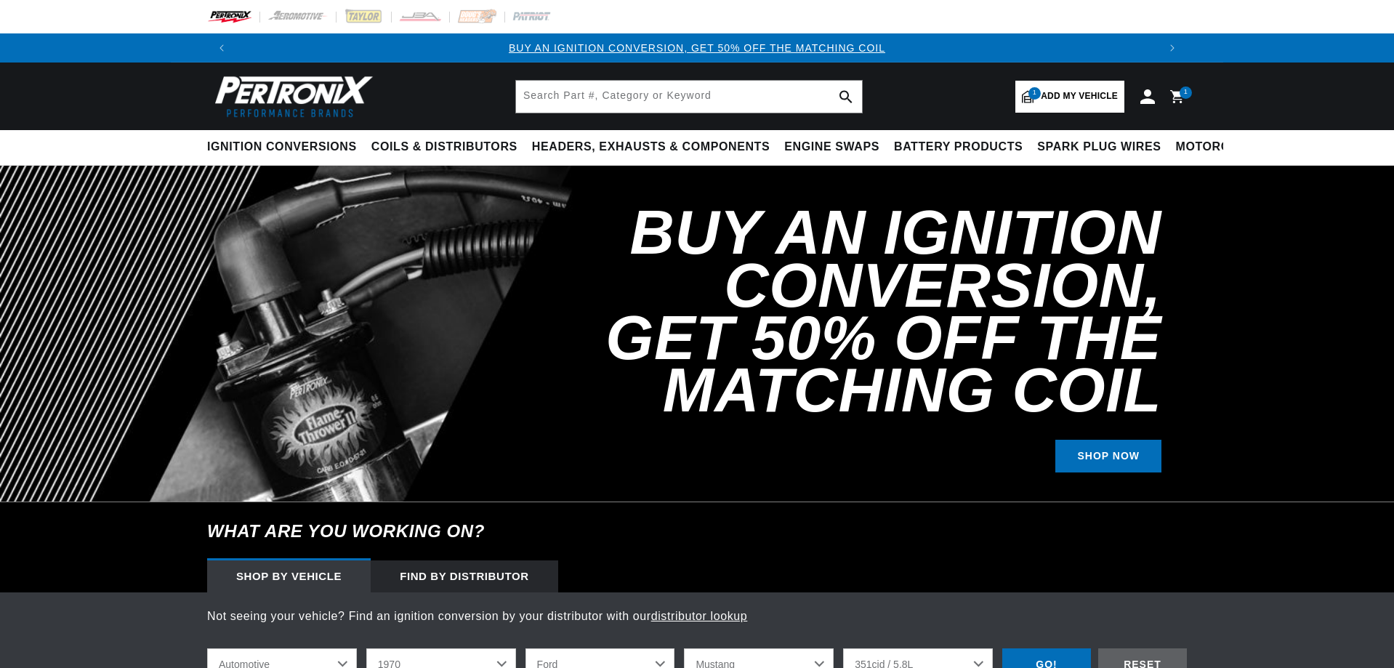
select select "1970"
select select "Ford"
select select "Mustang"
select select "351cid-5.8L"
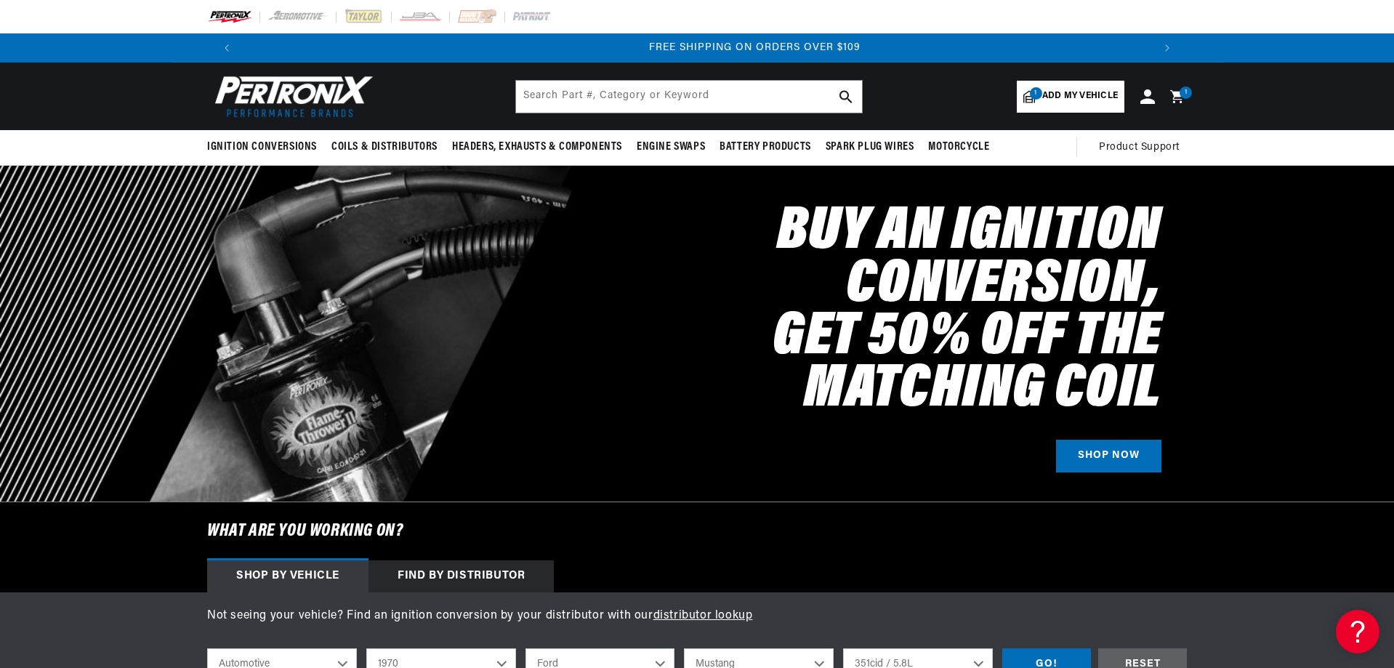
scroll to position [0, 1815]
click at [1174, 100] on icon at bounding box center [1176, 96] width 14 height 14
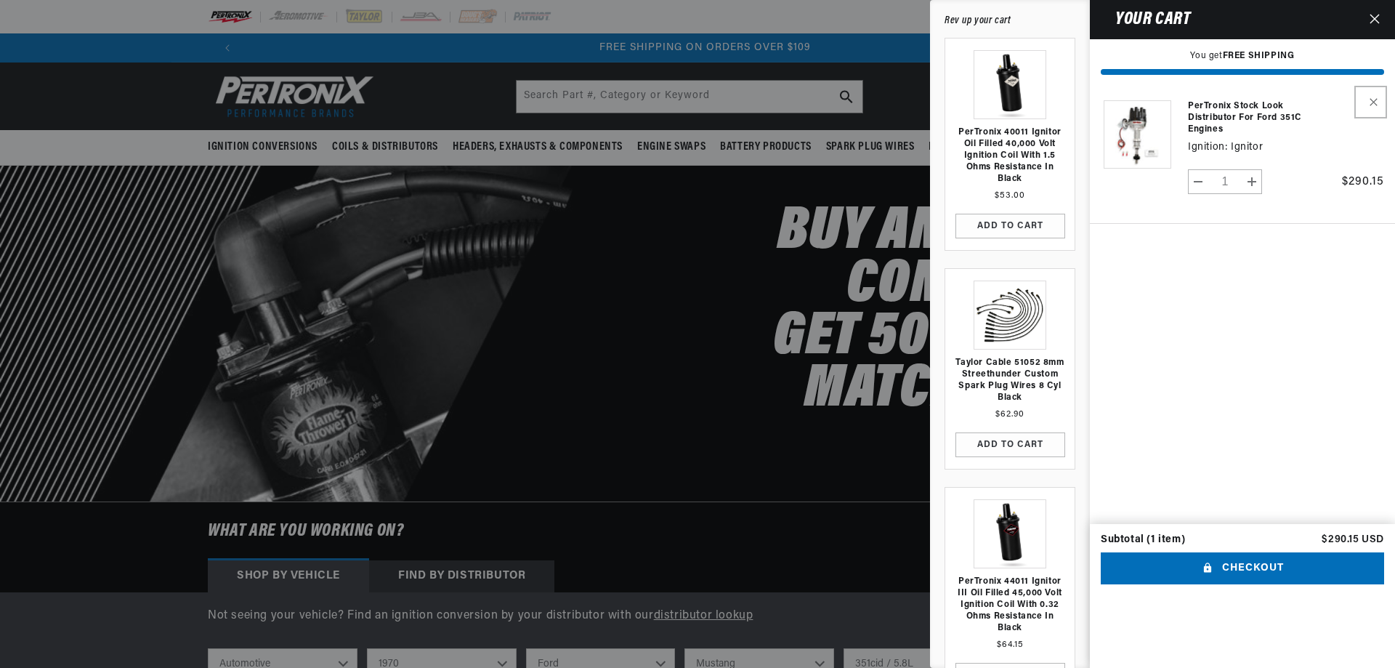
click at [1370, 101] on icon "Remove PerTronix Stock Look Distributor for Ford 351C Engines - Ignitor" at bounding box center [1374, 102] width 8 height 8
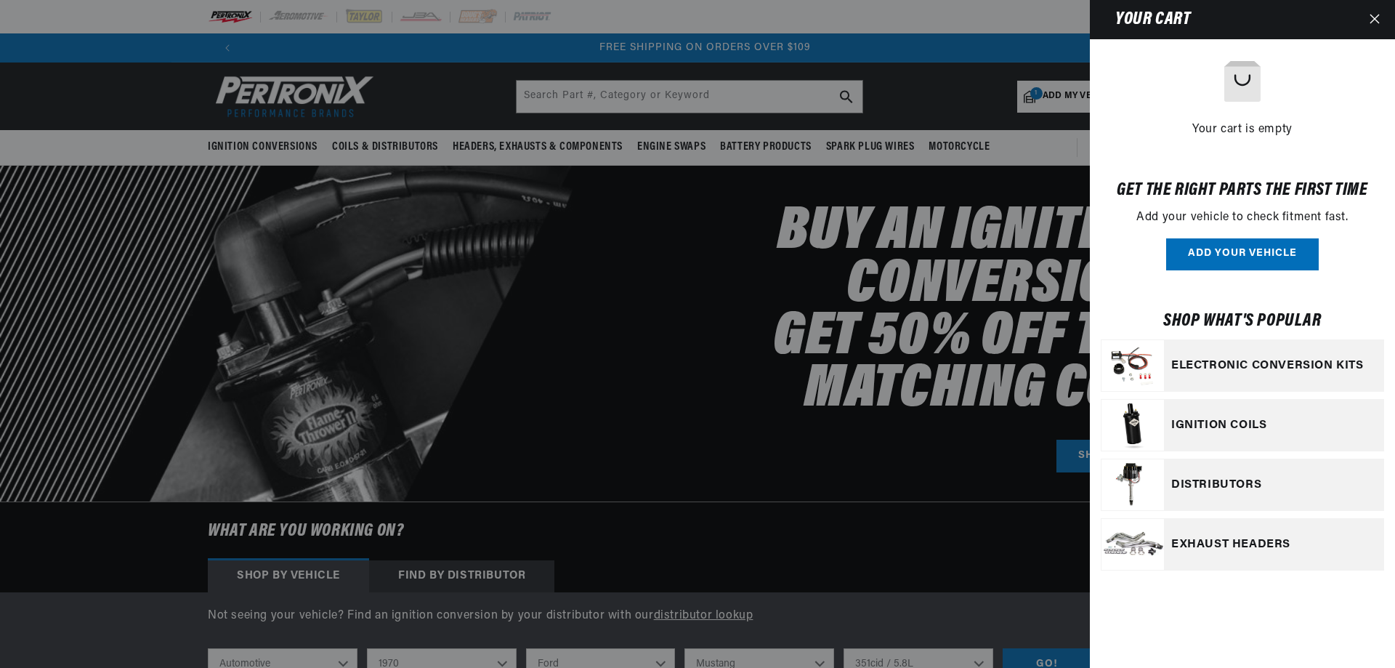
click at [1372, 14] on icon "Close" at bounding box center [1375, 19] width 10 height 10
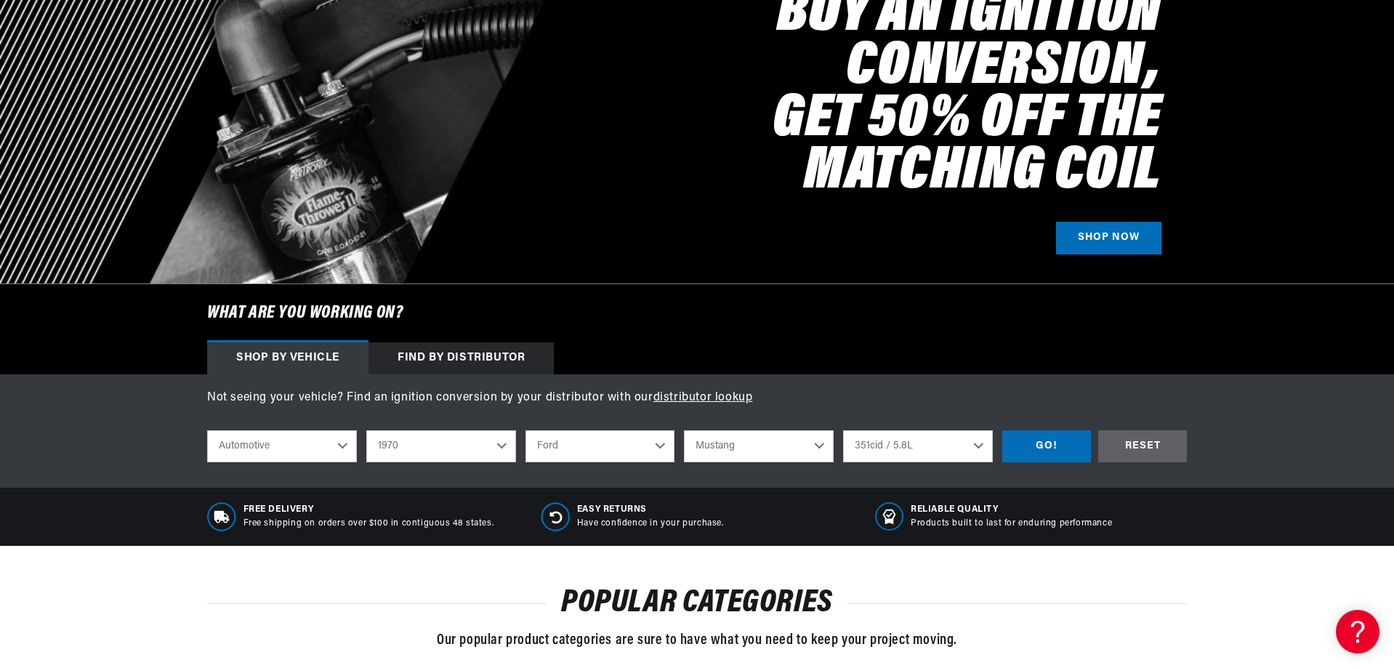
scroll to position [0, 908]
click at [225, 519] on icon at bounding box center [221, 517] width 15 height 12
click at [223, 512] on icon at bounding box center [221, 517] width 15 height 12
click at [301, 523] on p "Free shipping on orders over $100 in contiguous 48 states." at bounding box center [368, 523] width 251 height 12
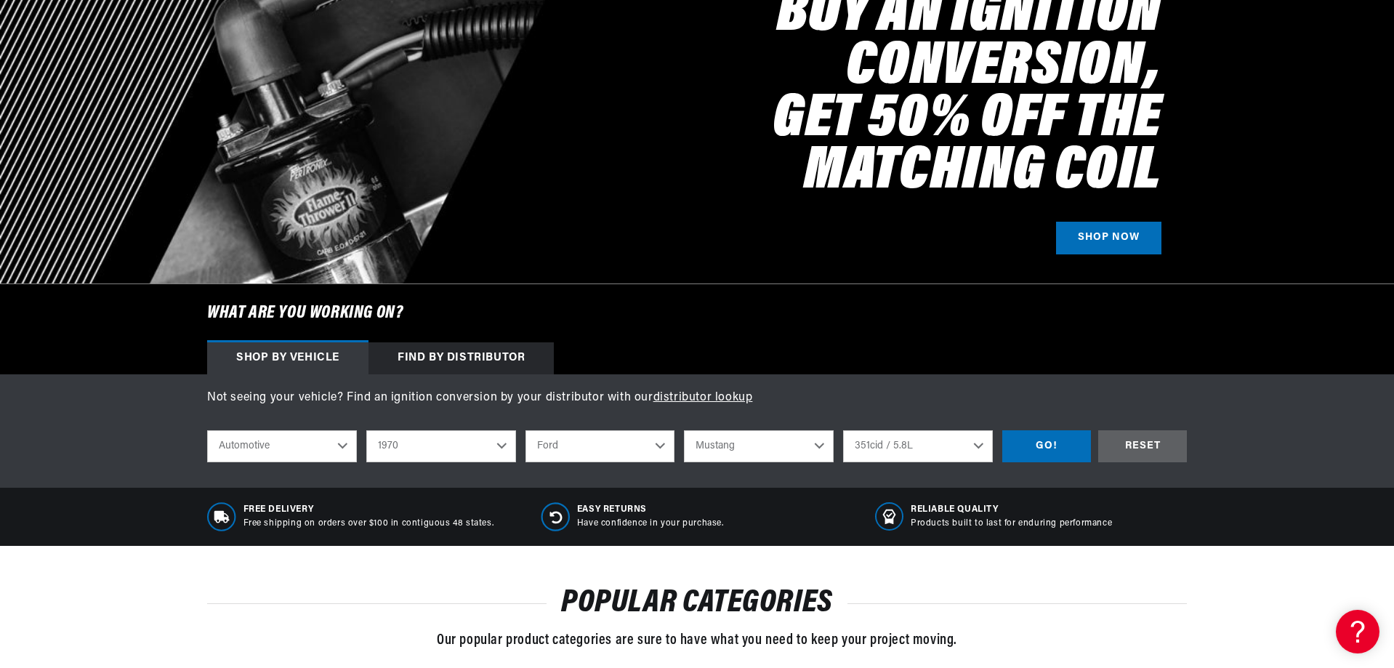
click at [289, 506] on span "Free Delivery" at bounding box center [368, 510] width 251 height 12
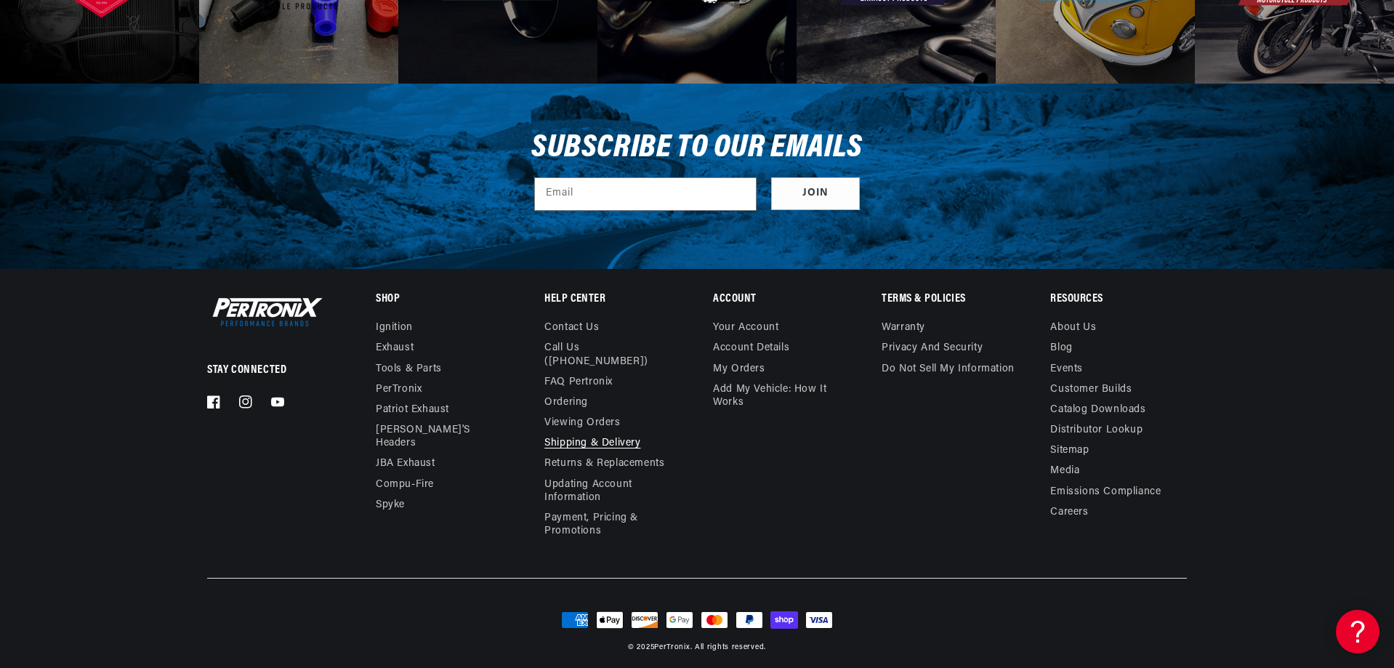
click at [574, 433] on link "Shipping & Delivery" at bounding box center [592, 443] width 96 height 20
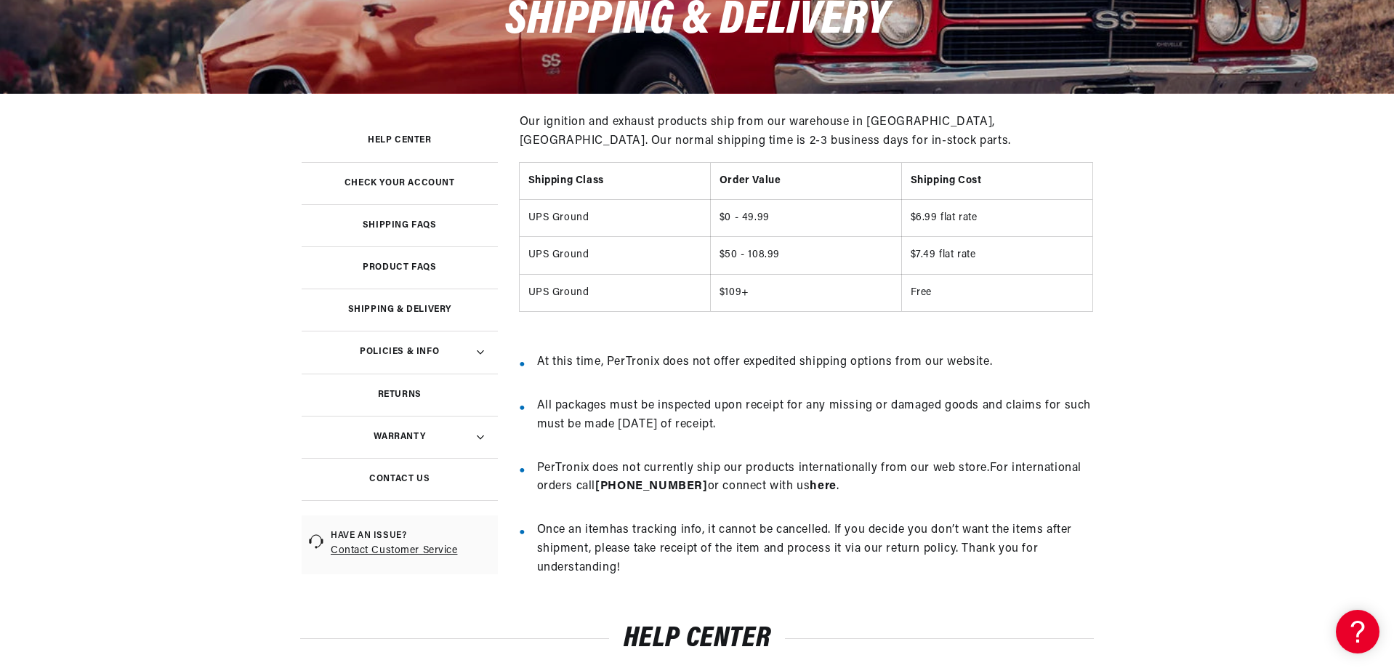
scroll to position [0, 1815]
click at [810, 488] on span "here" at bounding box center [823, 486] width 26 height 12
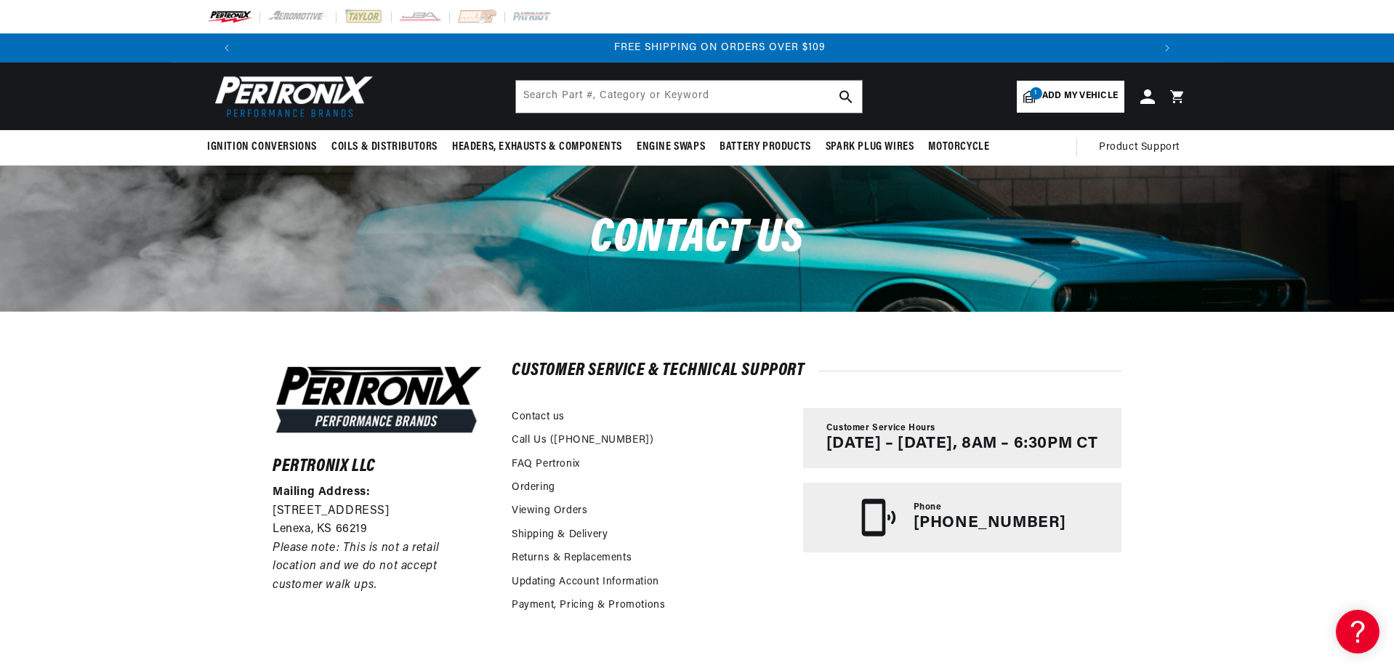
scroll to position [0, 1815]
